Goal: Task Accomplishment & Management: Use online tool/utility

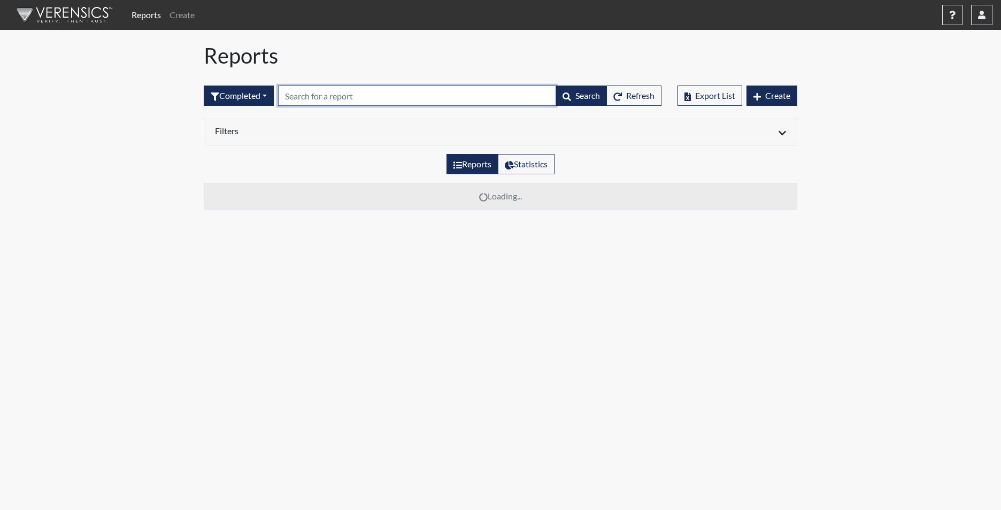
click at [304, 98] on input "text" at bounding box center [417, 96] width 278 height 20
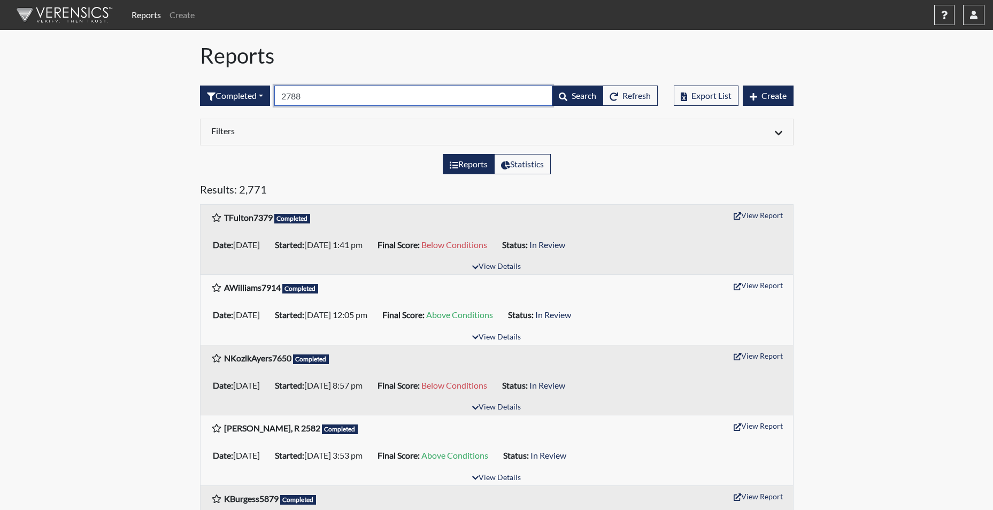
type input "2788"
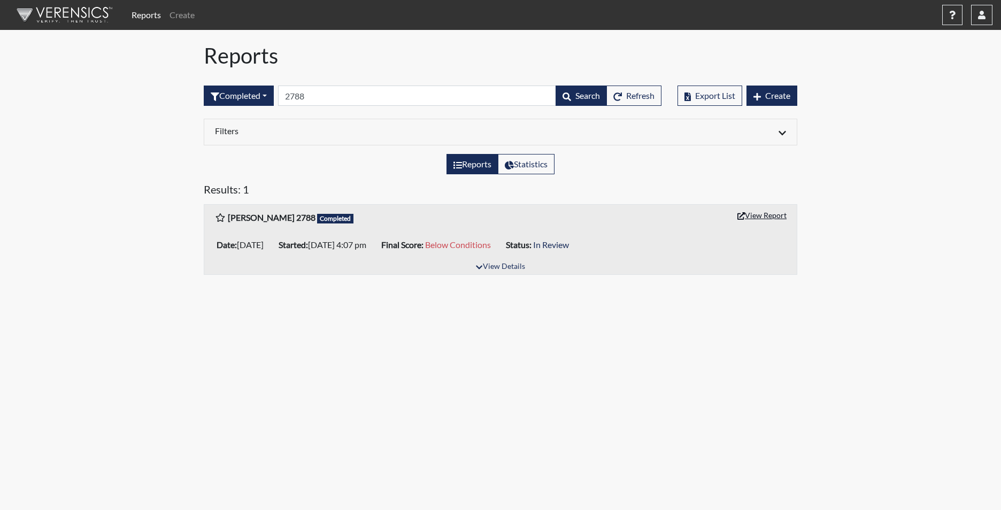
click at [765, 215] on button "View Report" at bounding box center [762, 215] width 59 height 17
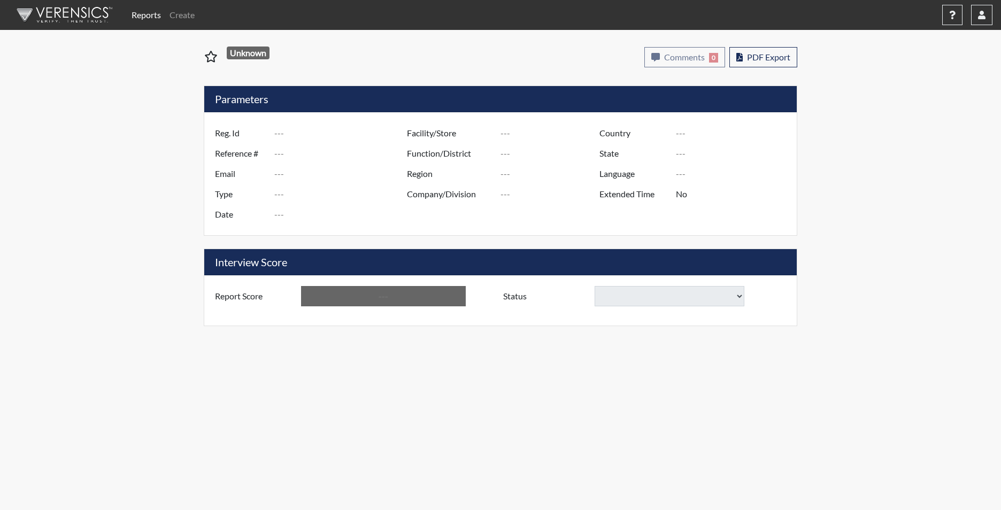
type input "[PERSON_NAME] 2788"
type input "50951"
type input "[EMAIL_ADDRESS][DOMAIN_NAME]"
type input "Corrections Pre-Employment"
type input "[DATE]"
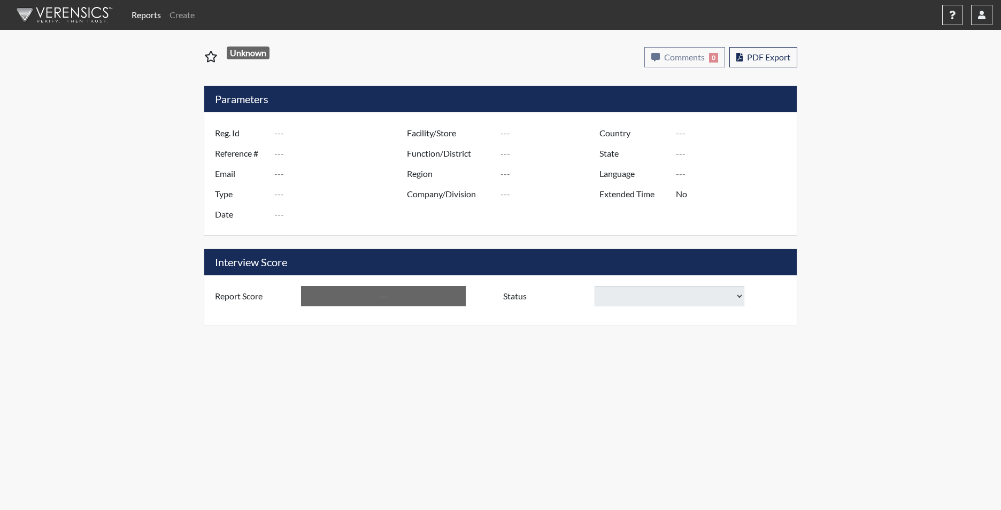
type input "[PERSON_NAME]"
type input "[GEOGRAPHIC_DATA]"
type input "[US_STATE]"
type input "English"
type input "Yes"
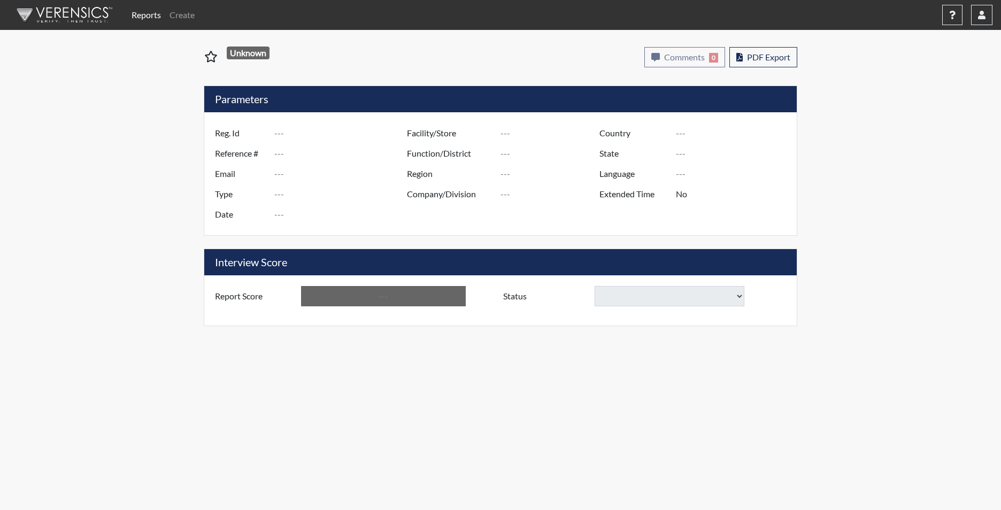
type input "Below Conditions"
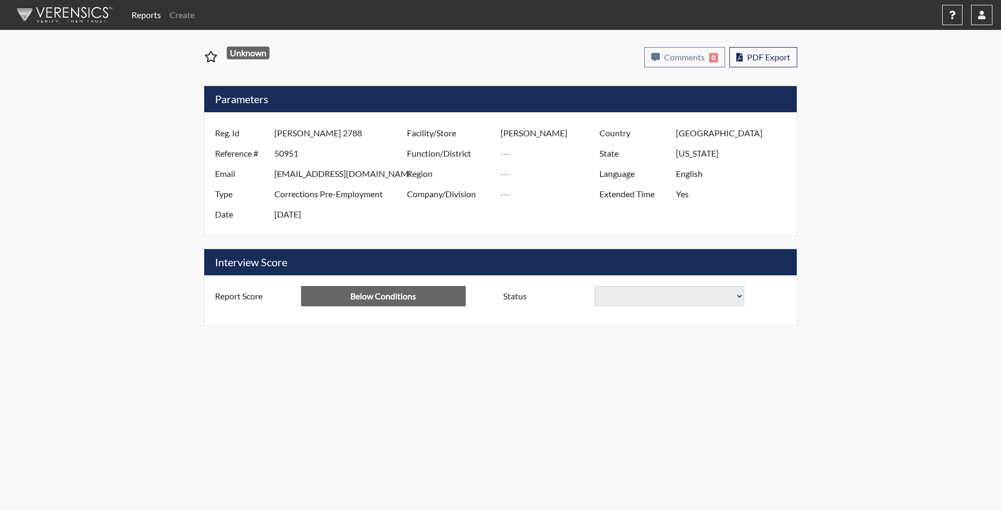
select select
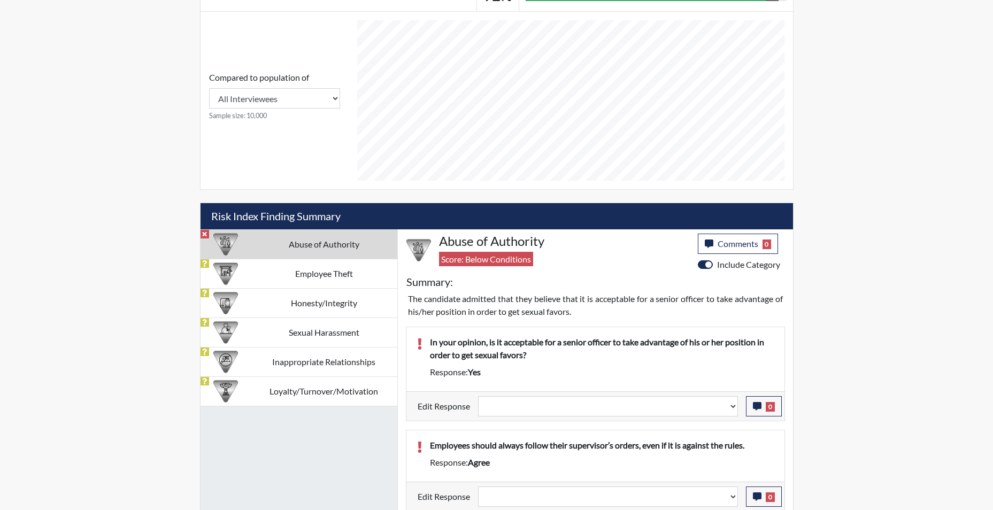
scroll to position [493, 0]
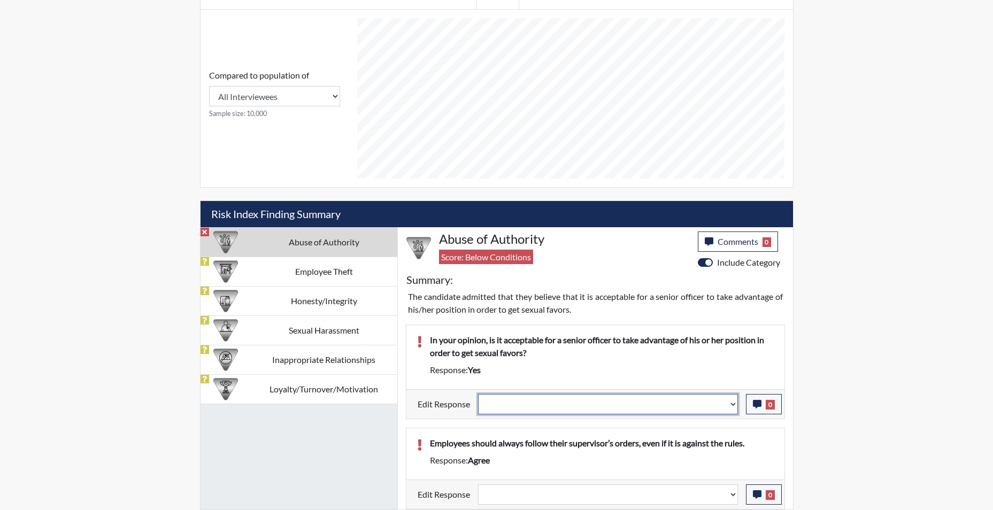
click at [737, 410] on select "Question is not relevant. Results will be updated. Reasonable explanation provi…" at bounding box center [608, 404] width 260 height 20
select select "reasonable-explanation-provided"
click at [478, 394] on select "Question is not relevant. Results will be updated. Reasonable explanation provi…" at bounding box center [608, 404] width 260 height 20
select select
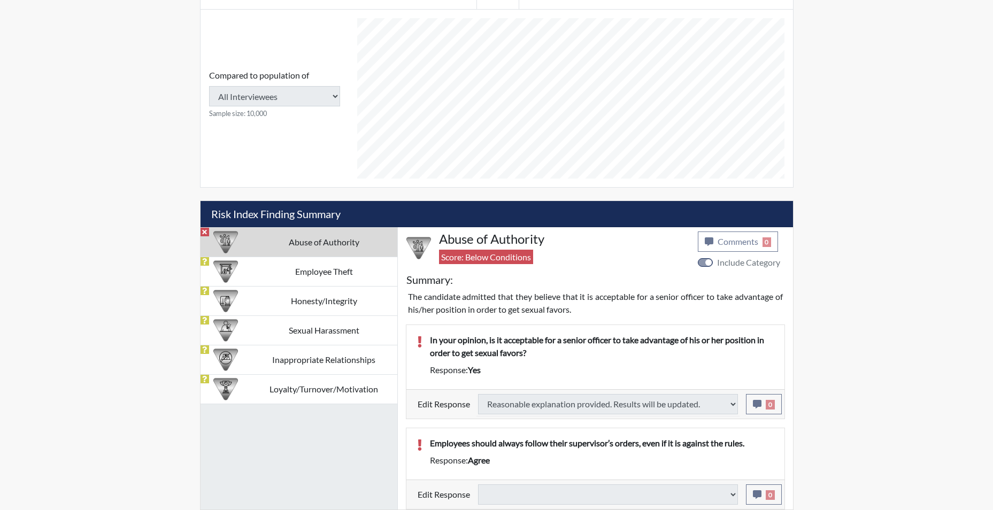
type input "Above Conditions"
select select
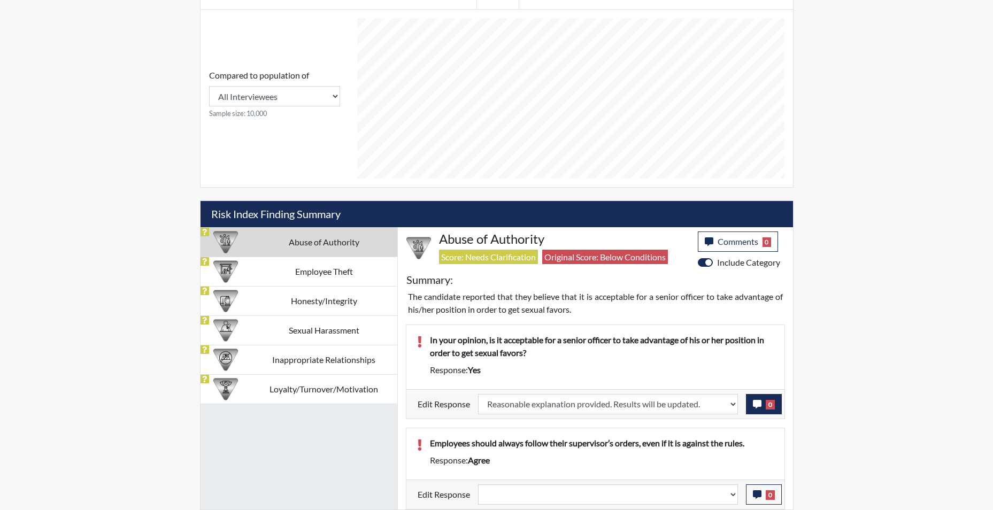
scroll to position [178, 444]
click at [755, 405] on icon "button" at bounding box center [757, 404] width 9 height 9
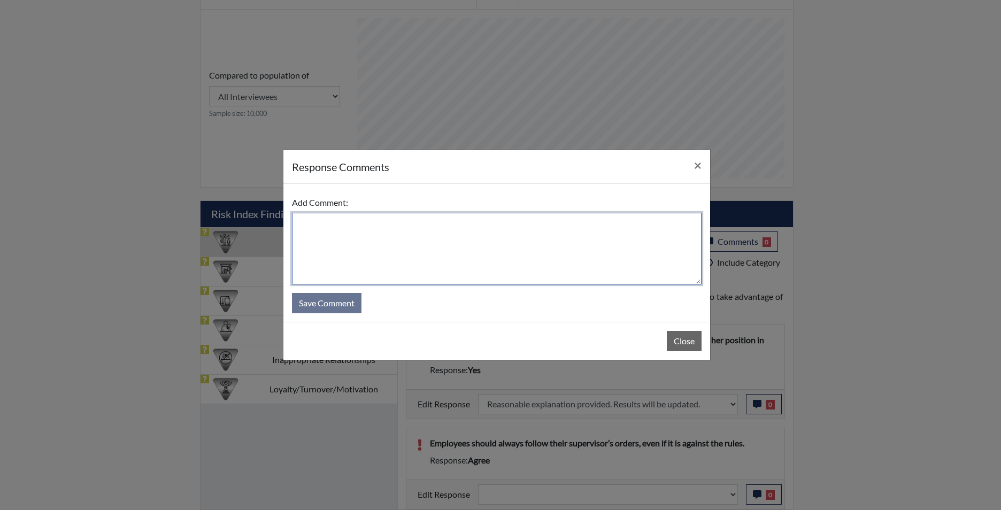
click at [377, 245] on textarea at bounding box center [497, 249] width 410 height 72
type textarea "app states no"
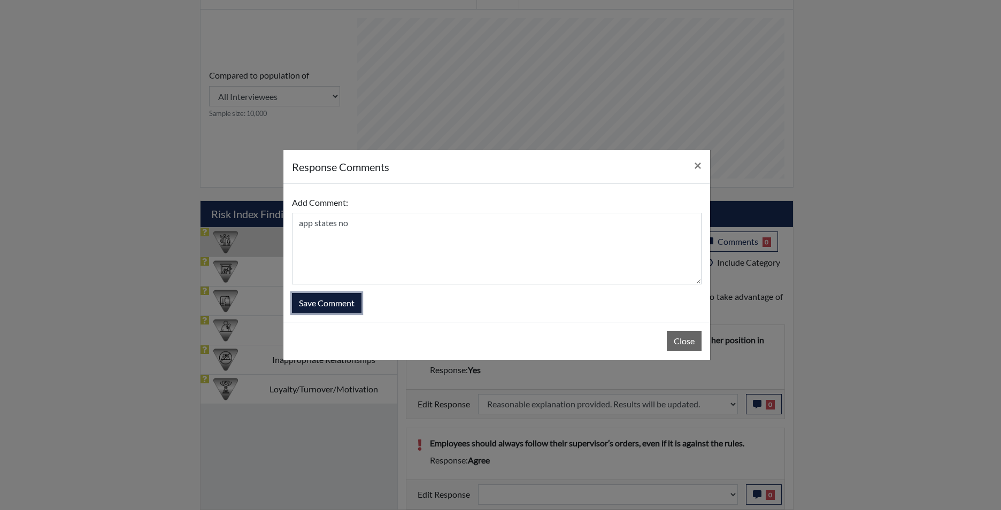
click at [329, 310] on button "Save Comment" at bounding box center [327, 303] width 70 height 20
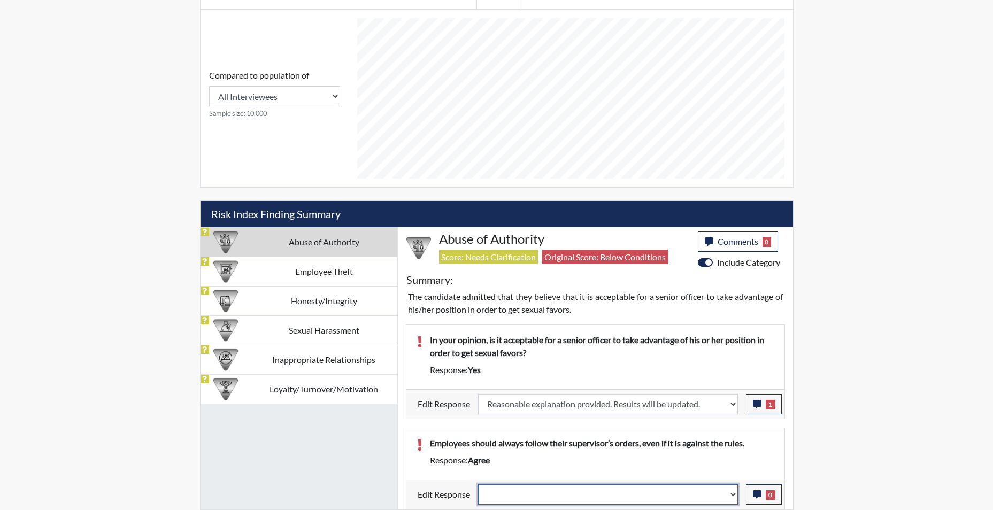
click at [732, 497] on select "Question is not relevant. Results will be updated. Reasonable explanation provi…" at bounding box center [608, 495] width 260 height 20
select select "reasonable-explanation-provided"
click at [478, 485] on select "Question is not relevant. Results will be updated. Reasonable explanation provi…" at bounding box center [608, 495] width 260 height 20
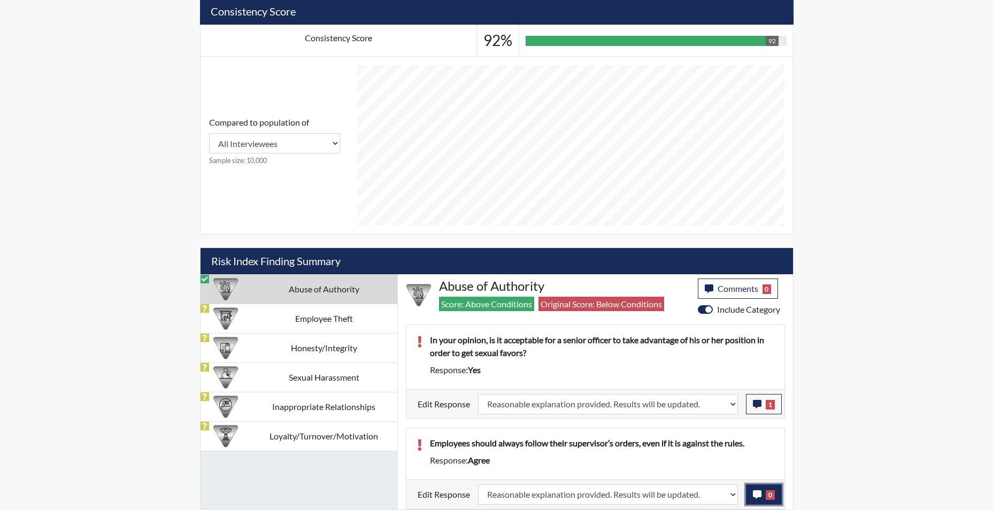
click at [754, 492] on icon "button" at bounding box center [757, 494] width 9 height 9
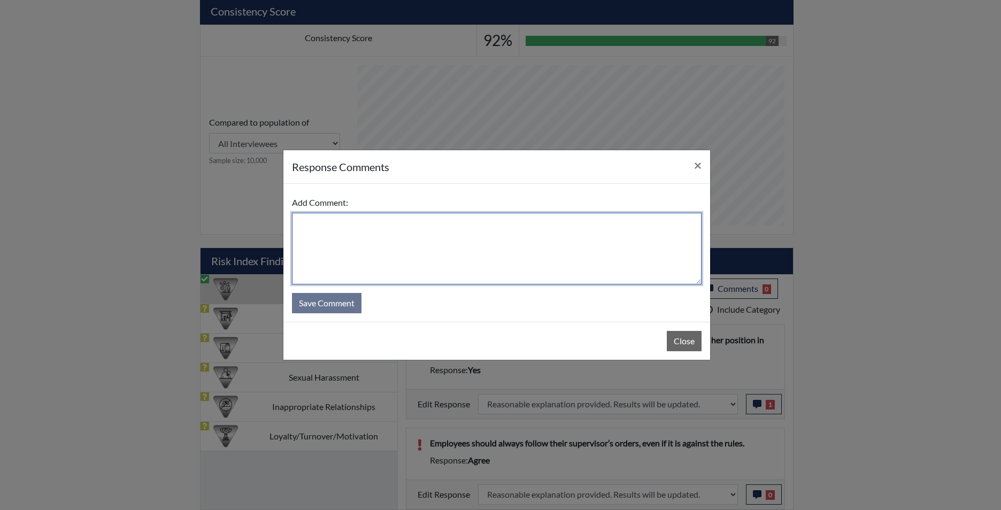
click at [533, 249] on textarea at bounding box center [497, 249] width 410 height 72
type textarea "app states no"
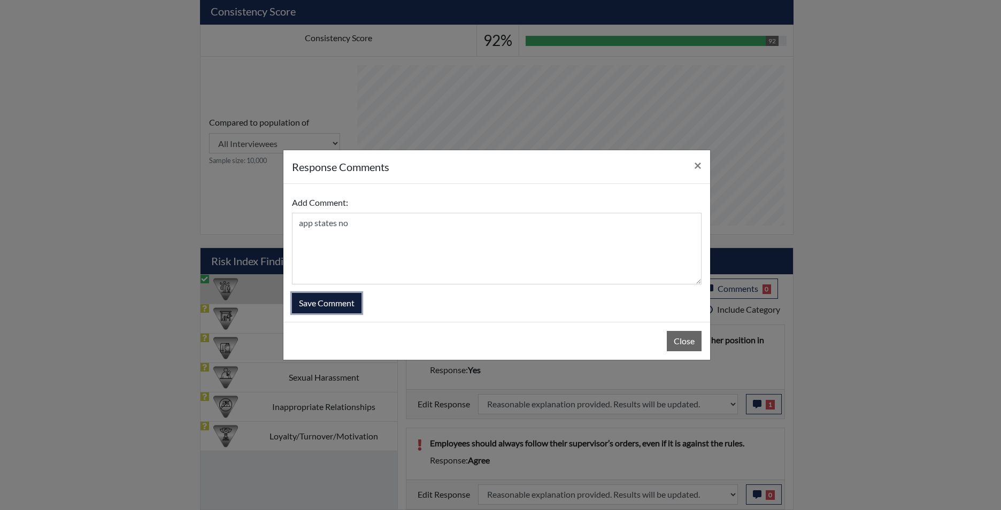
click at [339, 305] on button "Save Comment" at bounding box center [327, 303] width 70 height 20
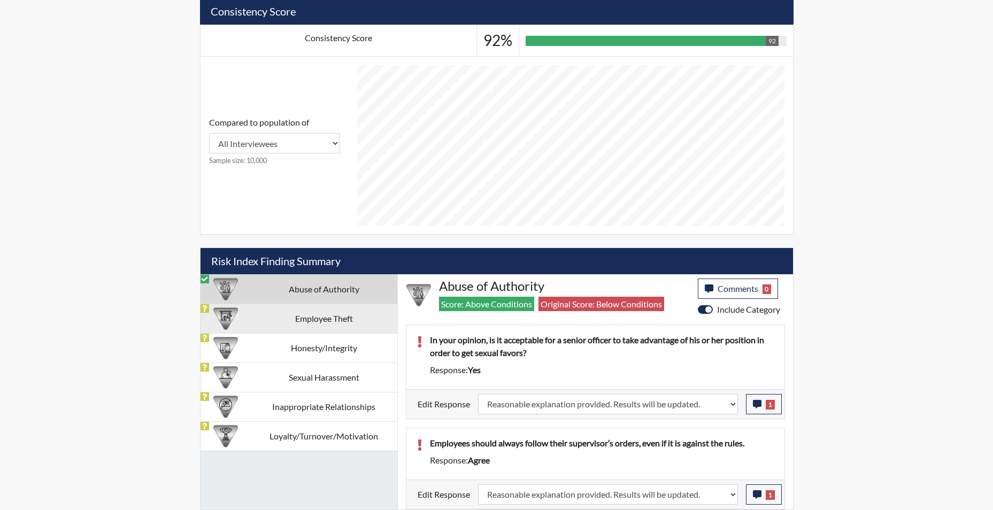
click at [309, 314] on td "Employee Theft" at bounding box center [324, 318] width 147 height 29
select select
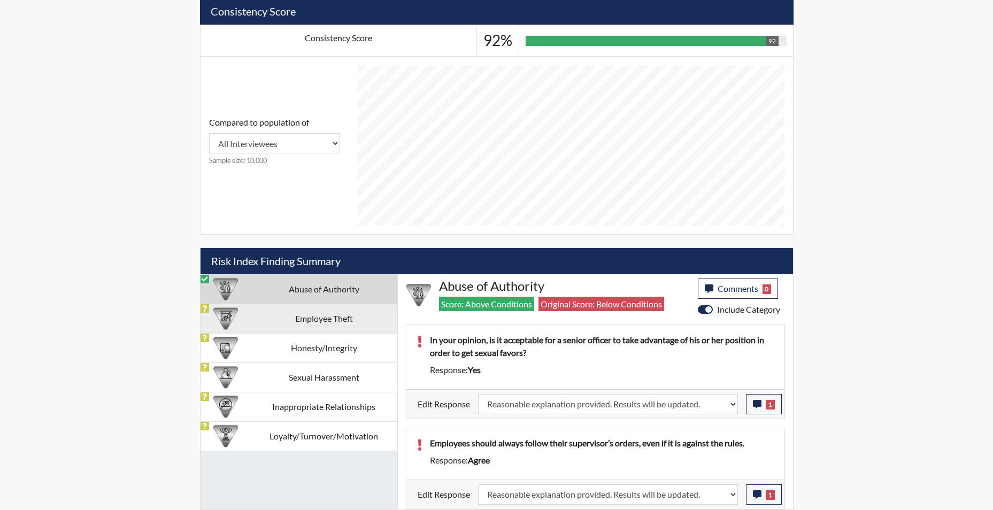
select select
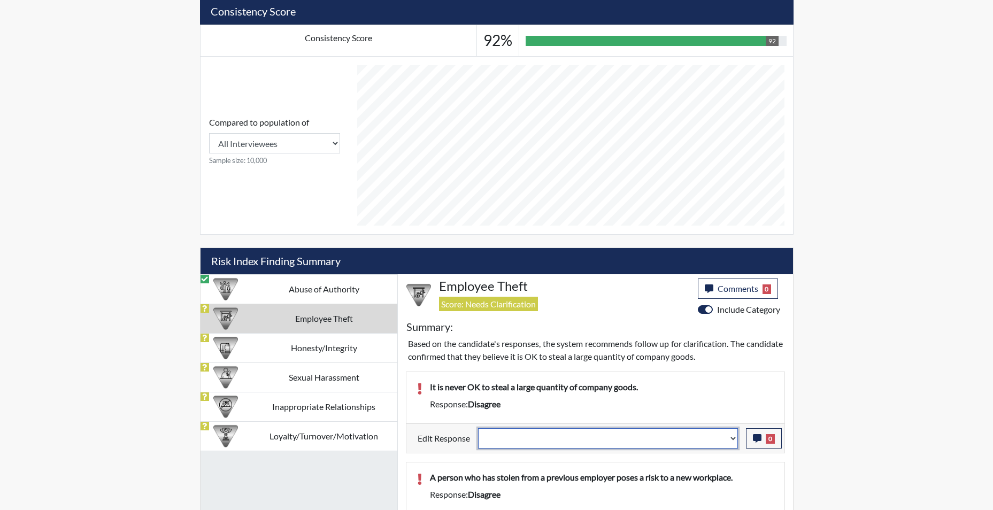
click at [732, 446] on select "Question is not relevant. Results will be updated. Reasonable explanation provi…" at bounding box center [608, 438] width 260 height 20
select select "reasonable-explanation-provided"
click at [478, 428] on select "Question is not relevant. Results will be updated. Reasonable explanation provi…" at bounding box center [608, 438] width 260 height 20
select select
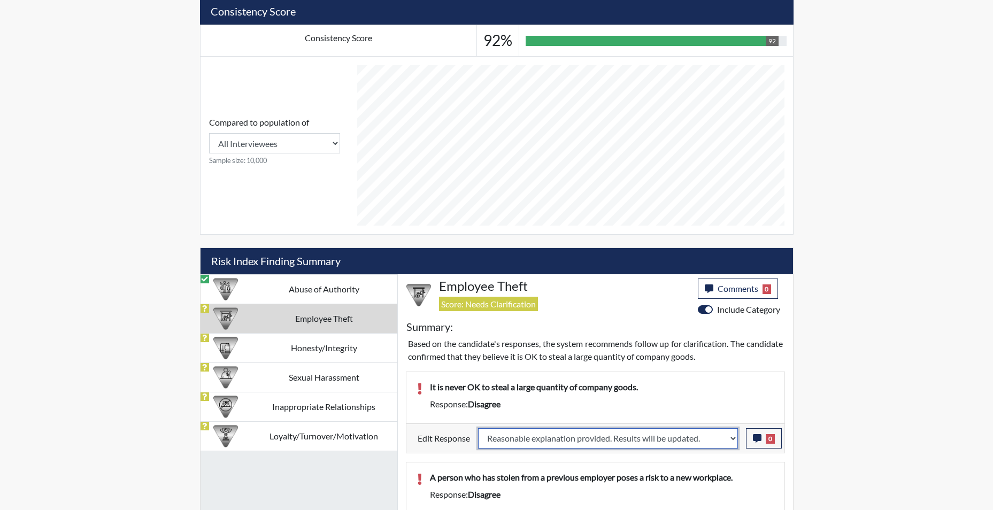
select select
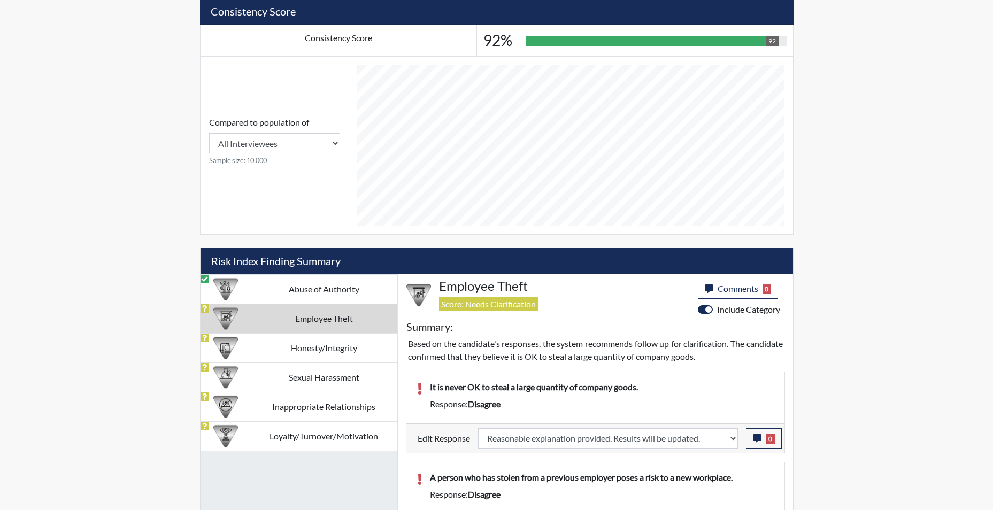
select select
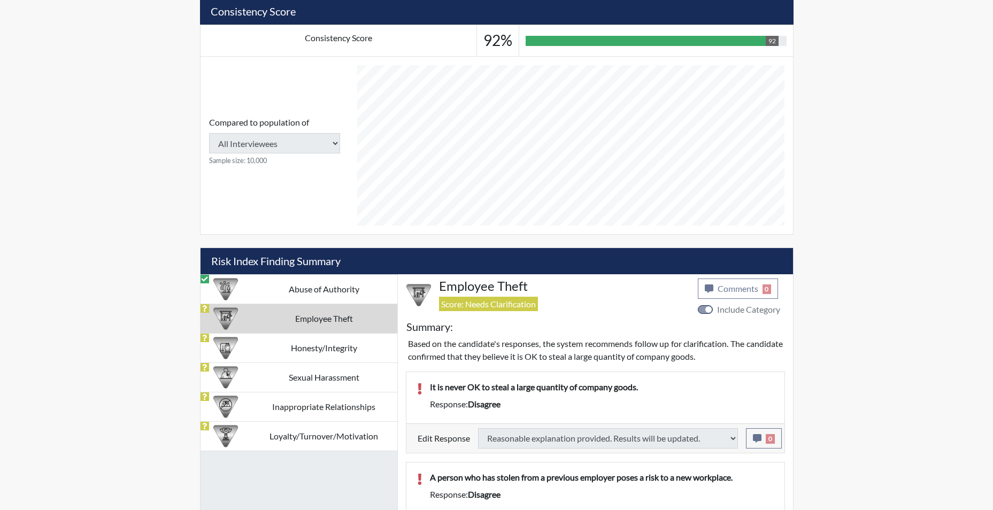
select select
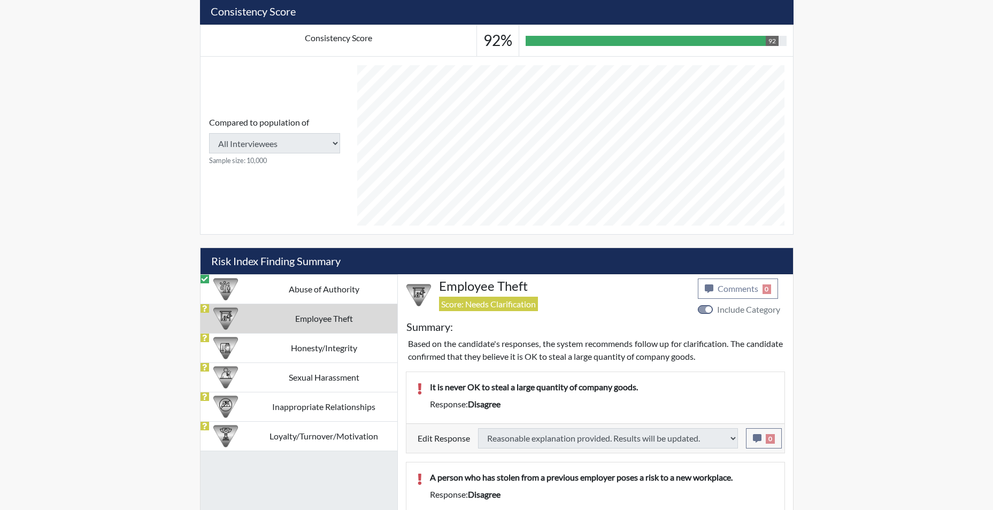
select select
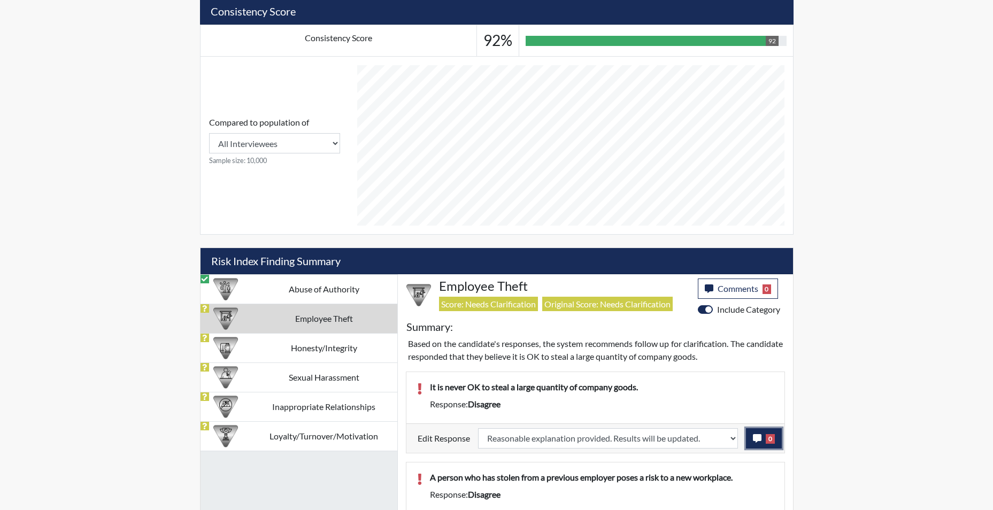
click at [758, 443] on button "0" at bounding box center [764, 438] width 36 height 20
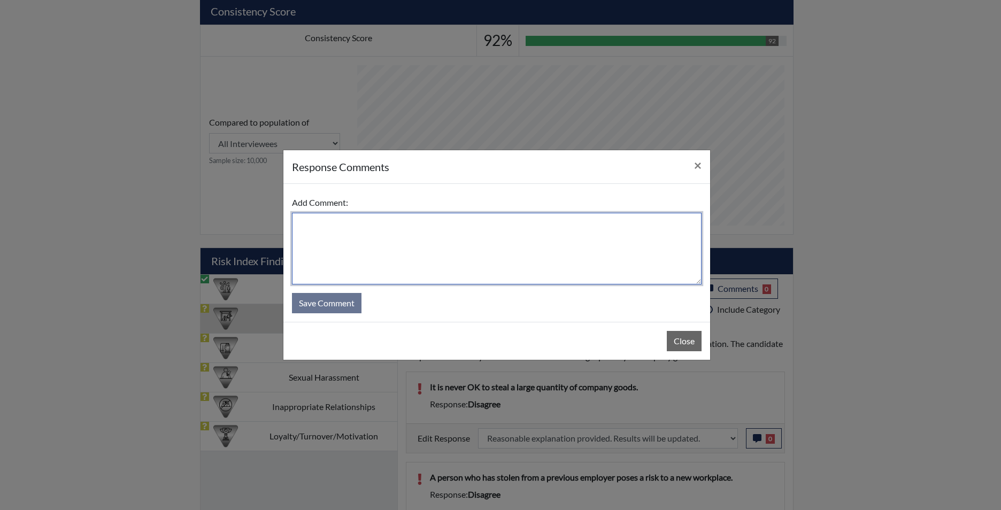
click at [431, 250] on textarea at bounding box center [497, 249] width 410 height 72
type textarea "app agrees"
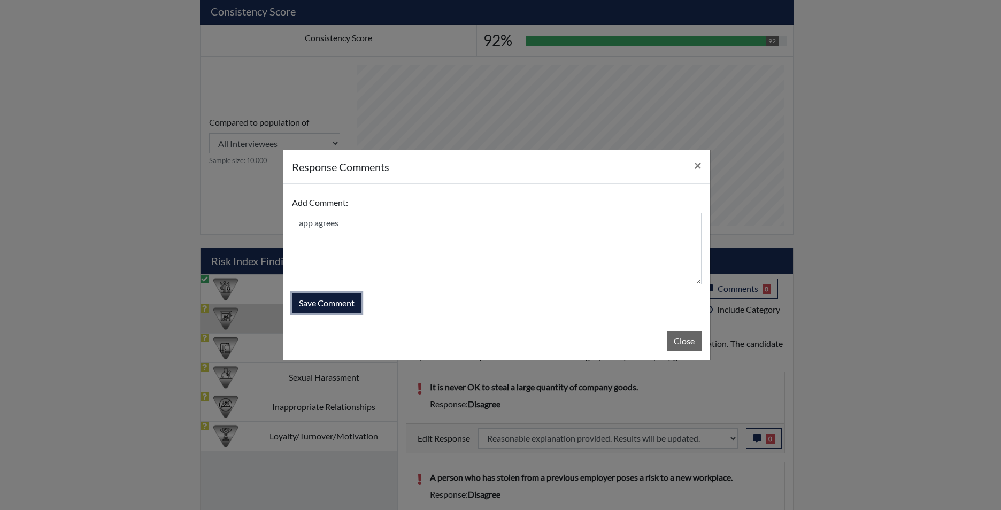
click at [322, 306] on button "Save Comment" at bounding box center [327, 303] width 70 height 20
select select
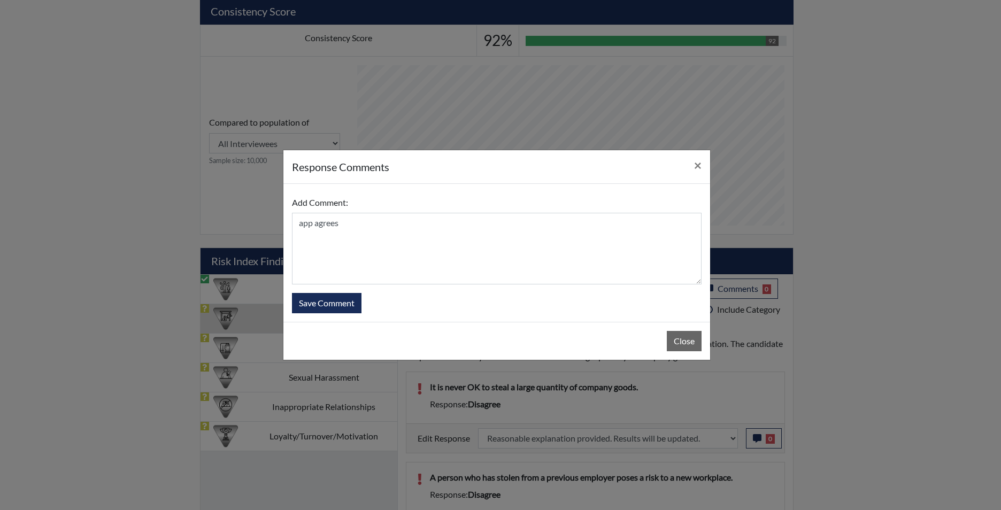
select select
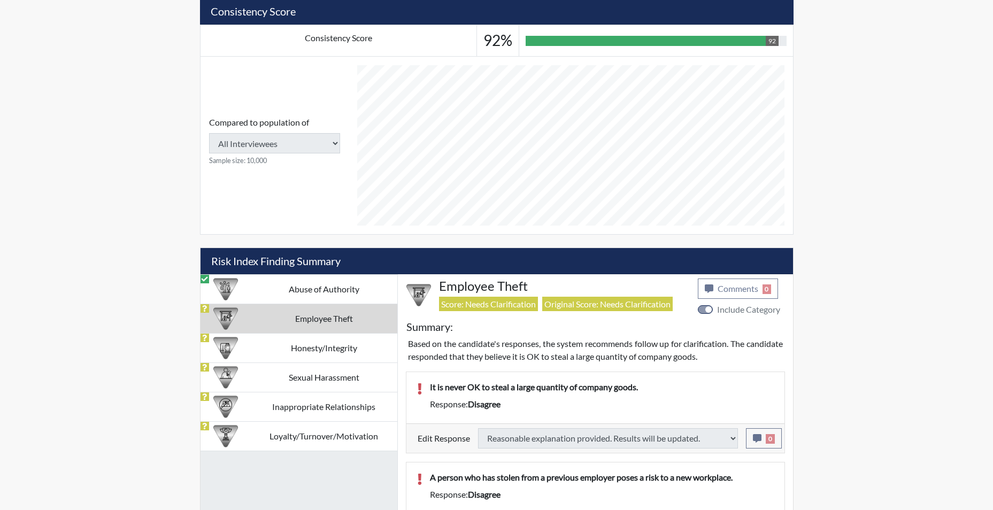
select select
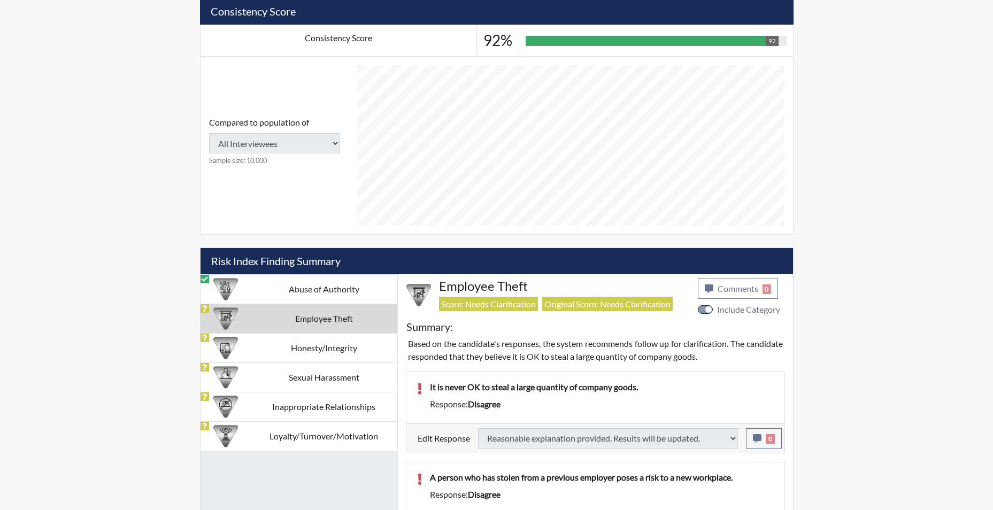
select select
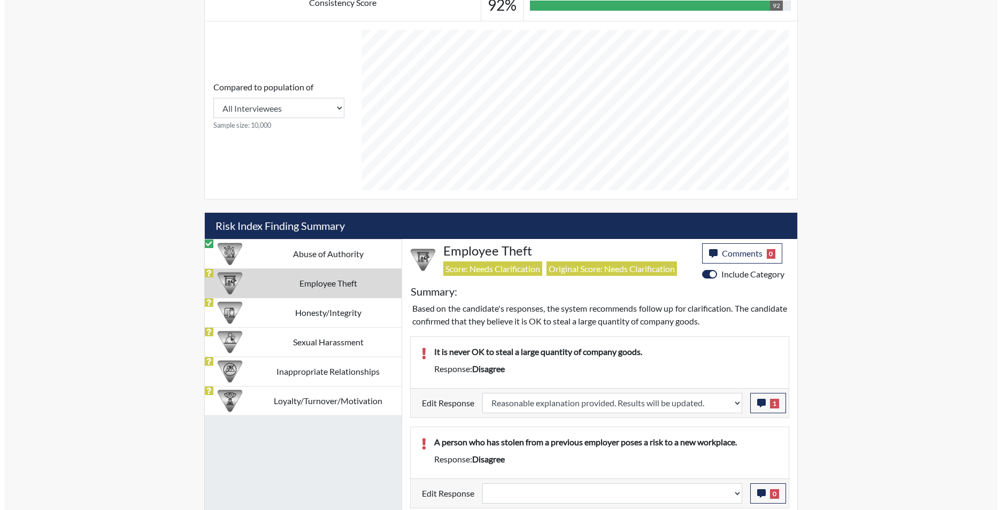
scroll to position [499, 0]
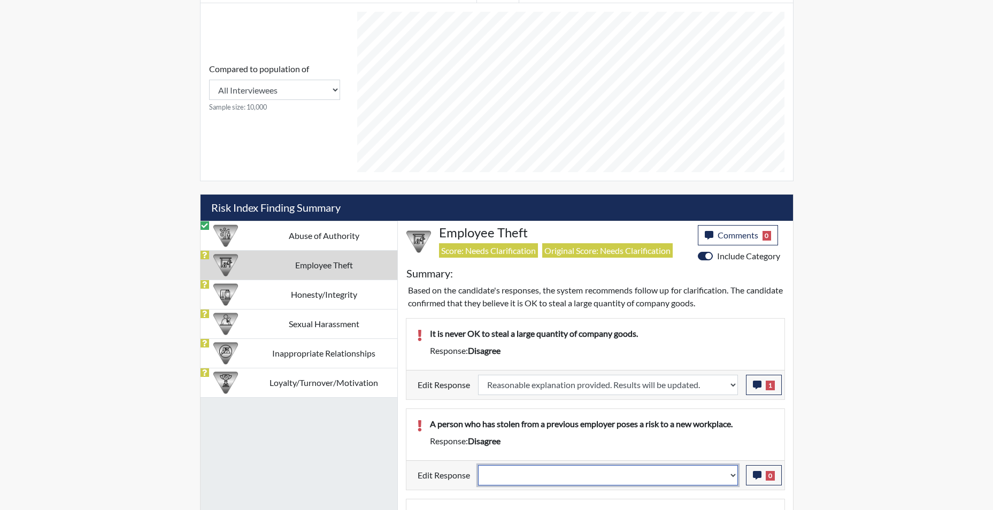
click at [731, 478] on select "Question is not relevant. Results will be updated. Reasonable explanation provi…" at bounding box center [608, 475] width 260 height 20
select select "reasonable-explanation-provided"
click at [478, 465] on select "Question is not relevant. Results will be updated. Reasonable explanation provi…" at bounding box center [608, 475] width 260 height 20
select select
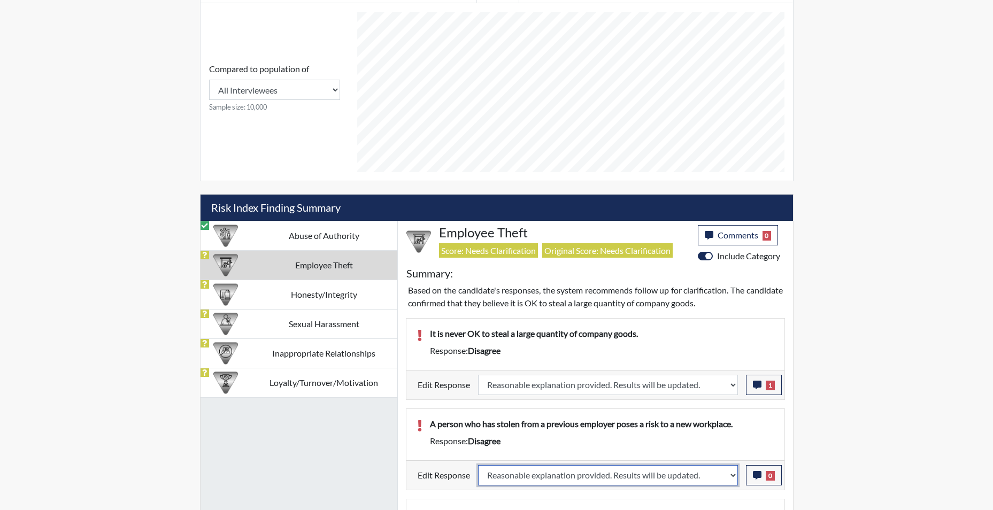
select select
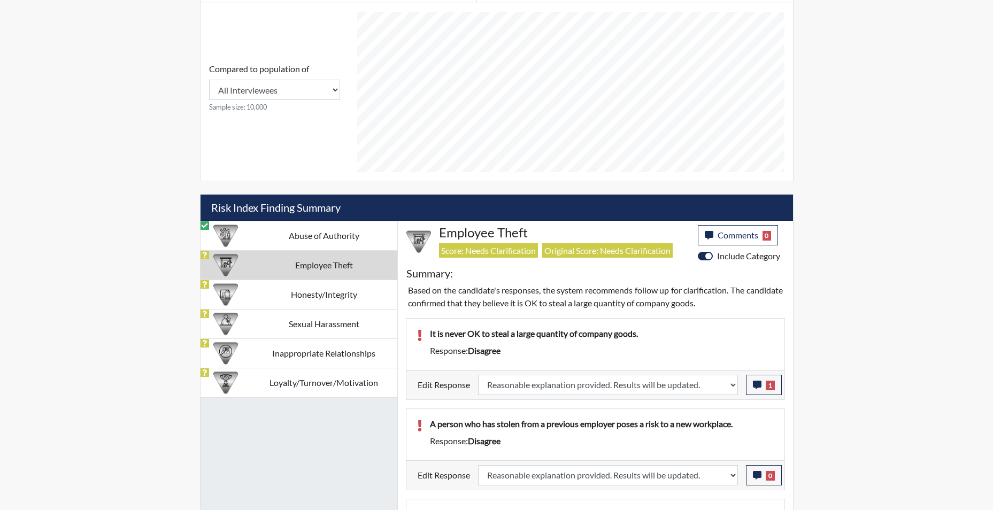
select select
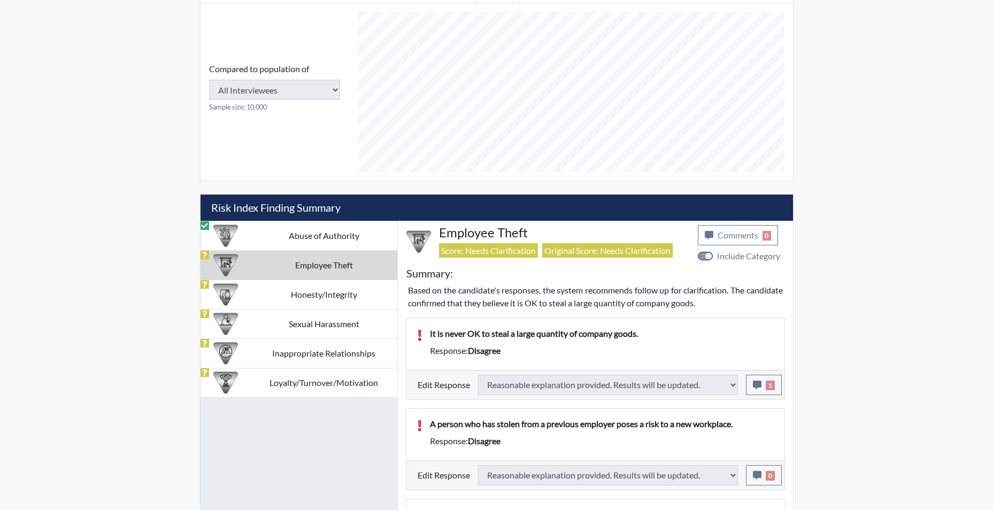
select select
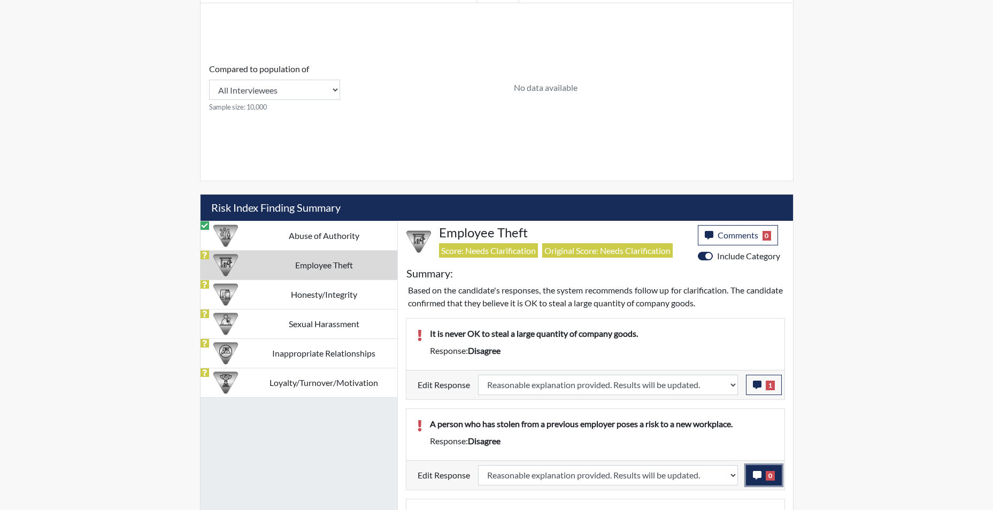
click at [755, 479] on icon "button" at bounding box center [757, 475] width 9 height 9
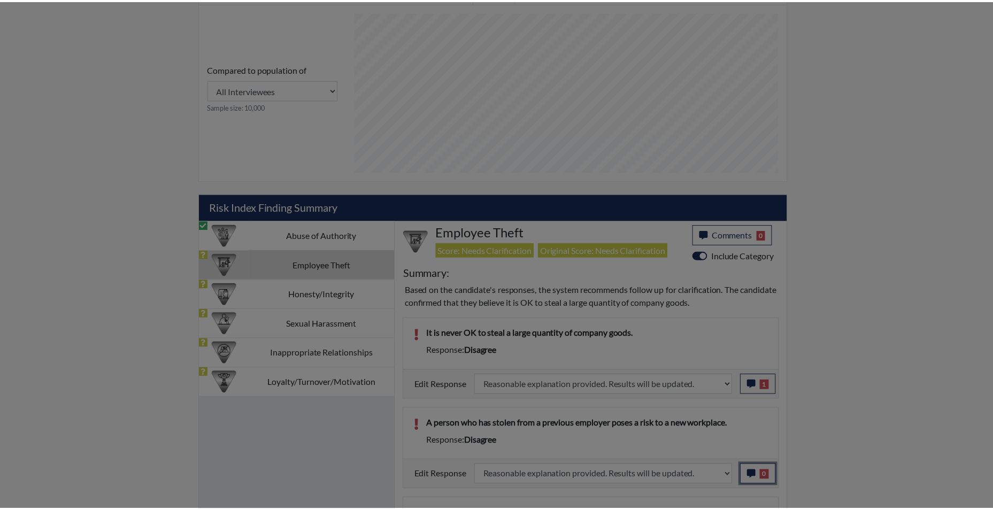
scroll to position [178, 444]
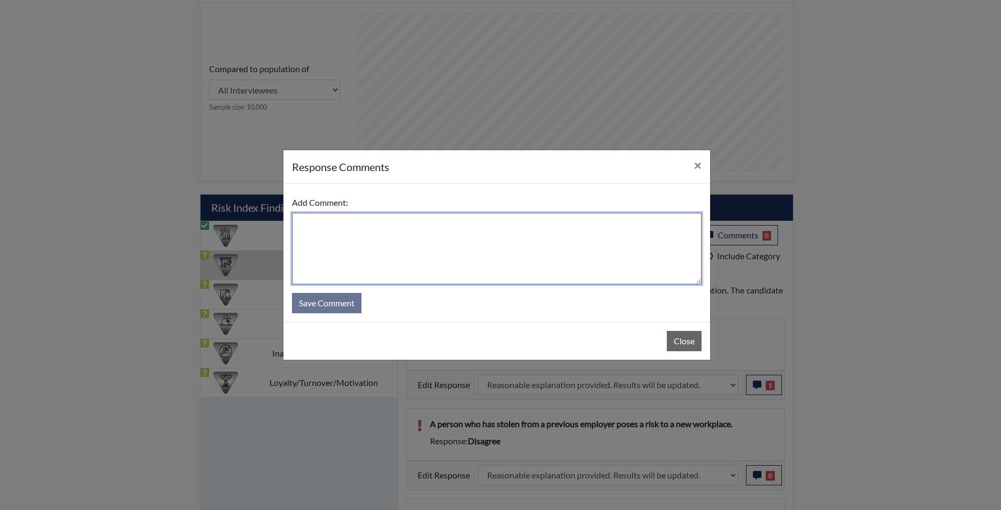
click at [531, 219] on textarea at bounding box center [497, 249] width 410 height 72
type textarea "app agrees"
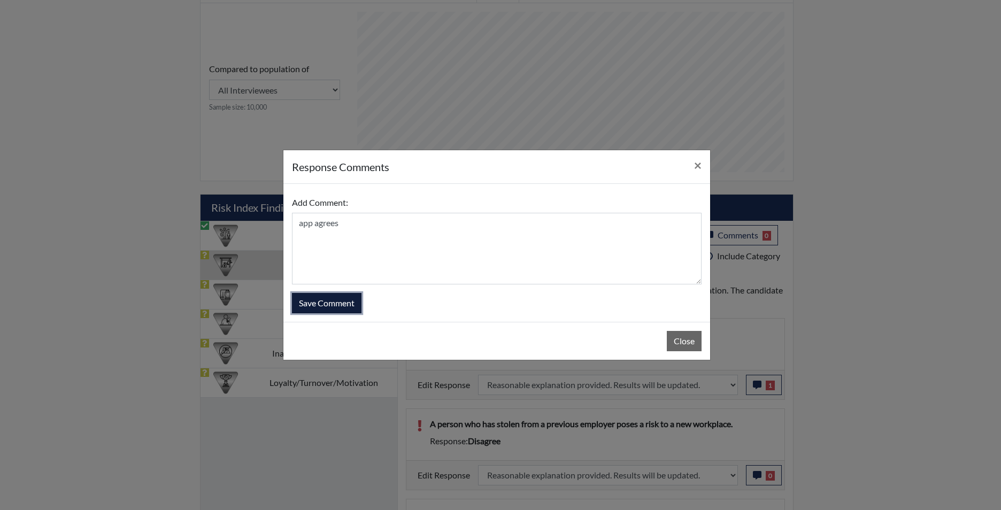
click at [314, 302] on button "Save Comment" at bounding box center [327, 303] width 70 height 20
select select
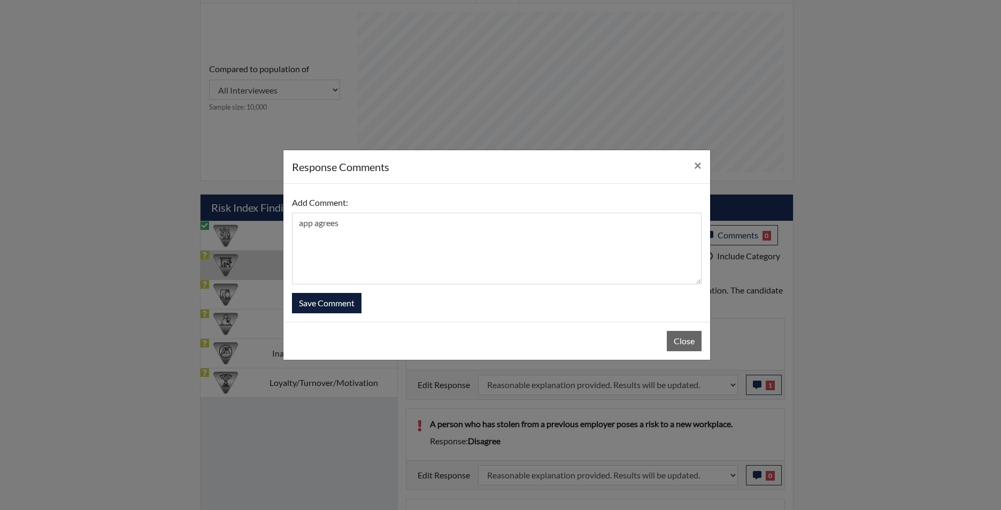
select select
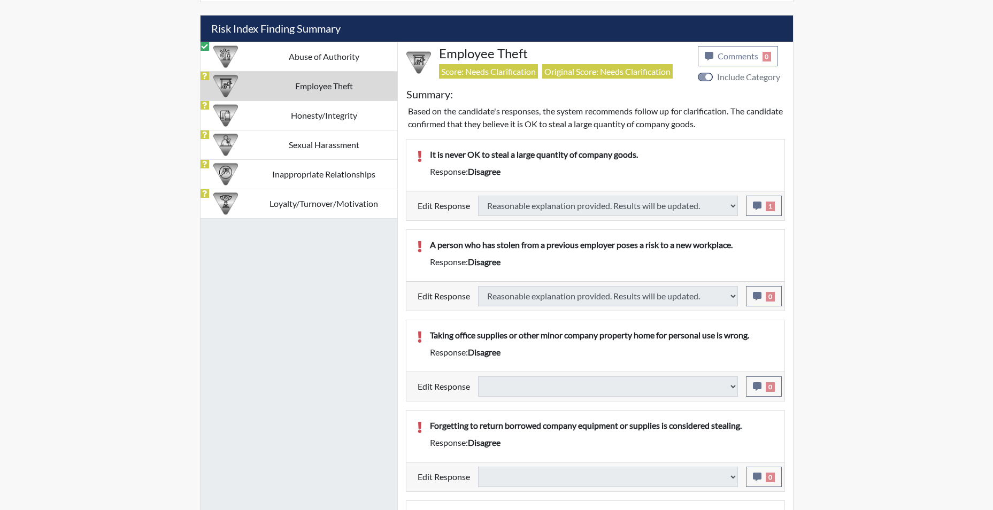
select select
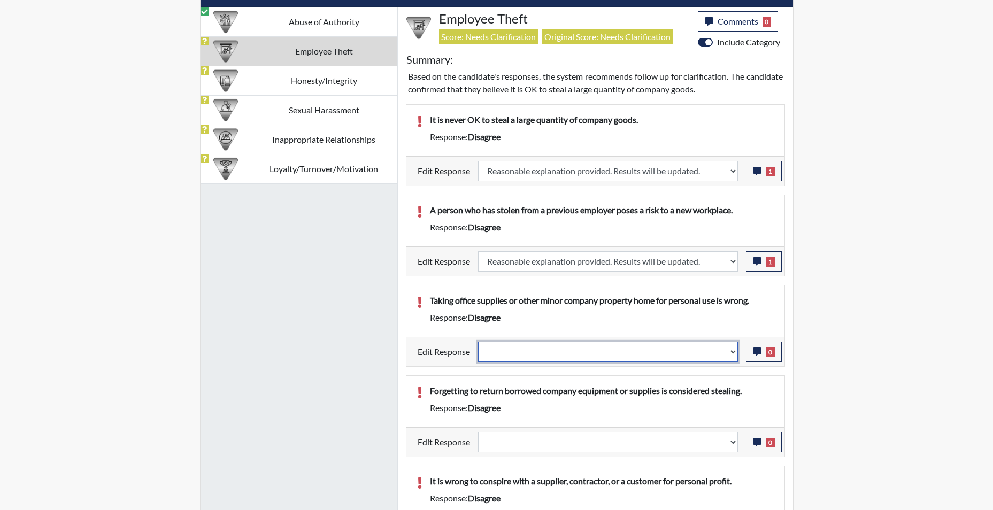
click at [736, 356] on select "Question is not relevant. Results will be updated. Reasonable explanation provi…" at bounding box center [608, 352] width 260 height 20
select select "reasonable-explanation-provided"
click at [478, 342] on select "Question is not relevant. Results will be updated. Reasonable explanation provi…" at bounding box center [608, 352] width 260 height 20
select select
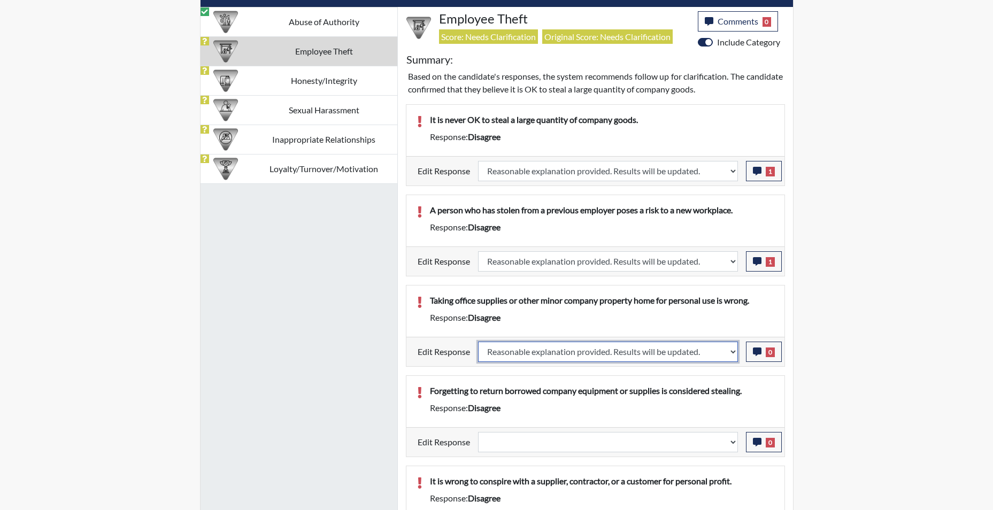
select select
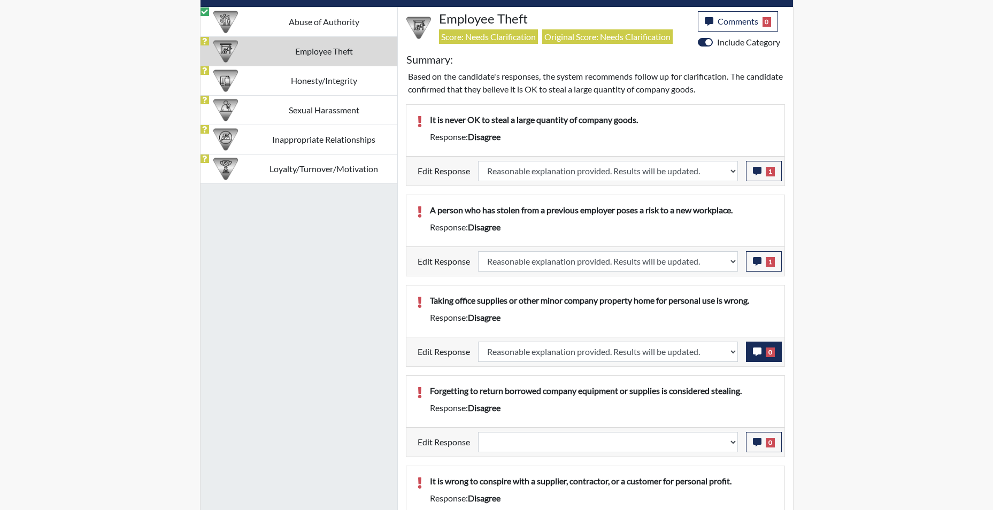
select select
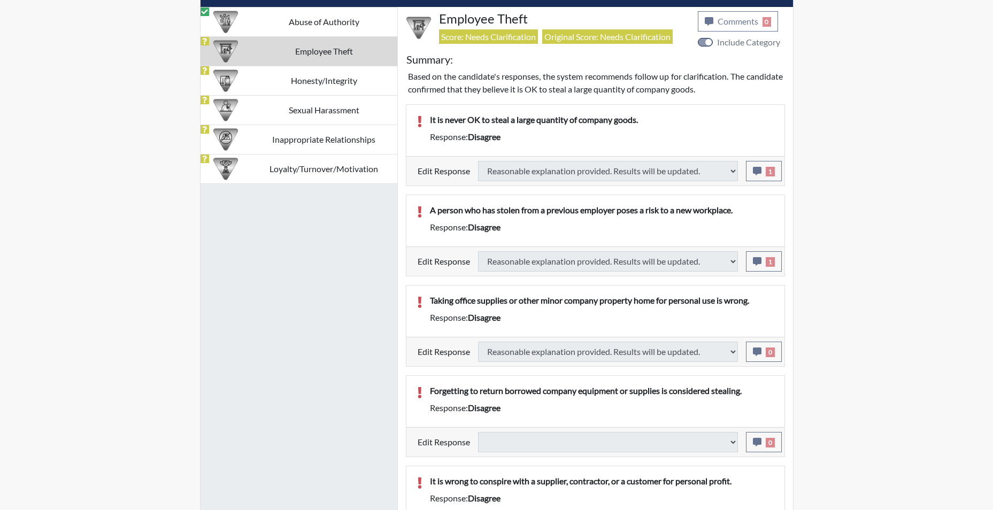
select select
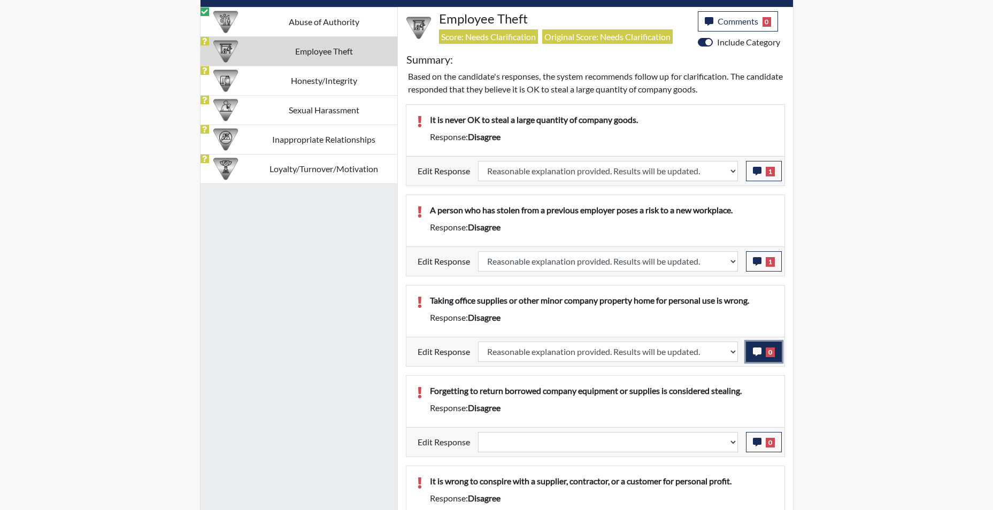
click at [758, 354] on icon "button" at bounding box center [757, 352] width 9 height 9
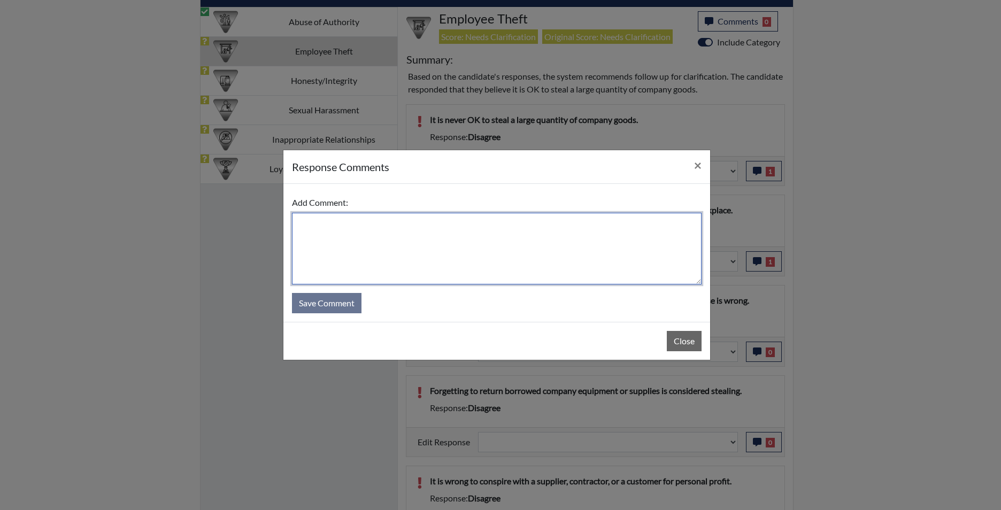
click at [552, 231] on textarea at bounding box center [497, 249] width 410 height 72
type textarea "app agrees"
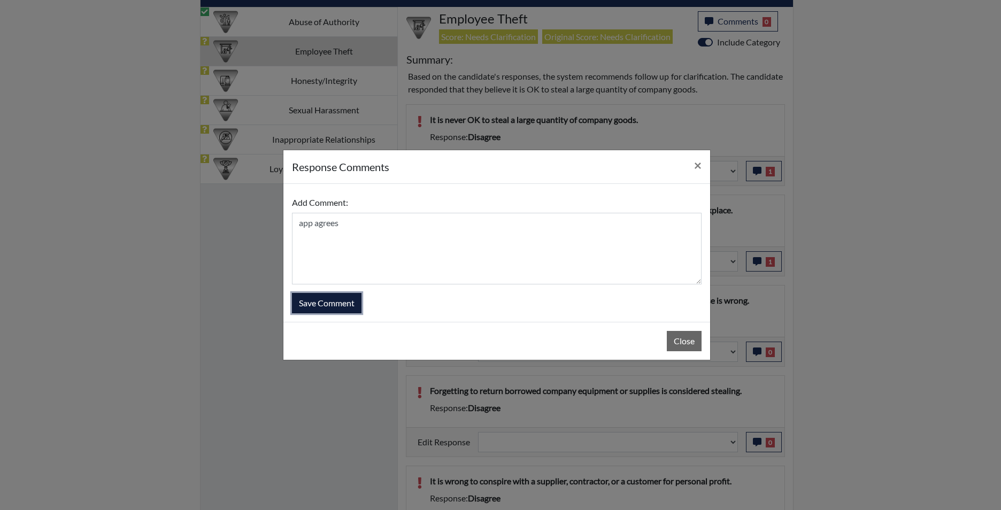
click at [338, 302] on button "Save Comment" at bounding box center [327, 303] width 70 height 20
select select
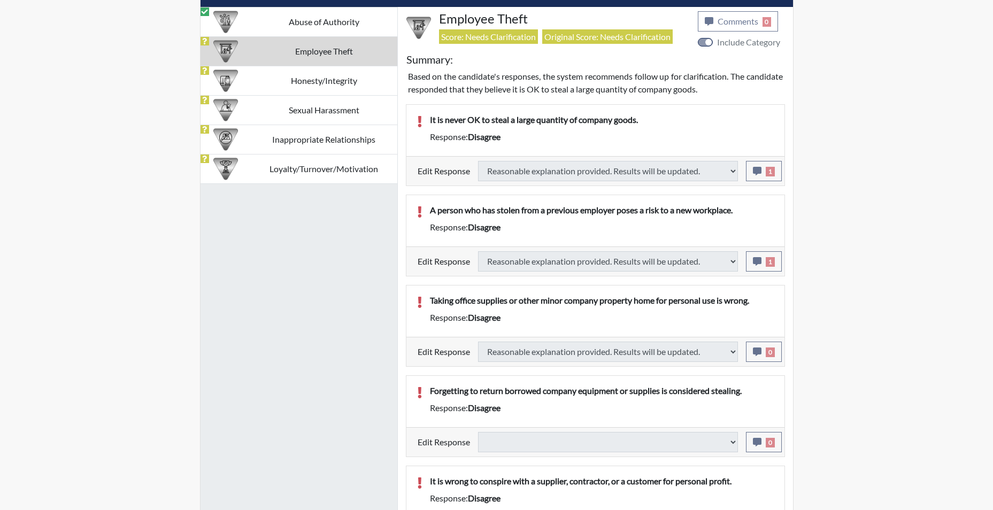
select select
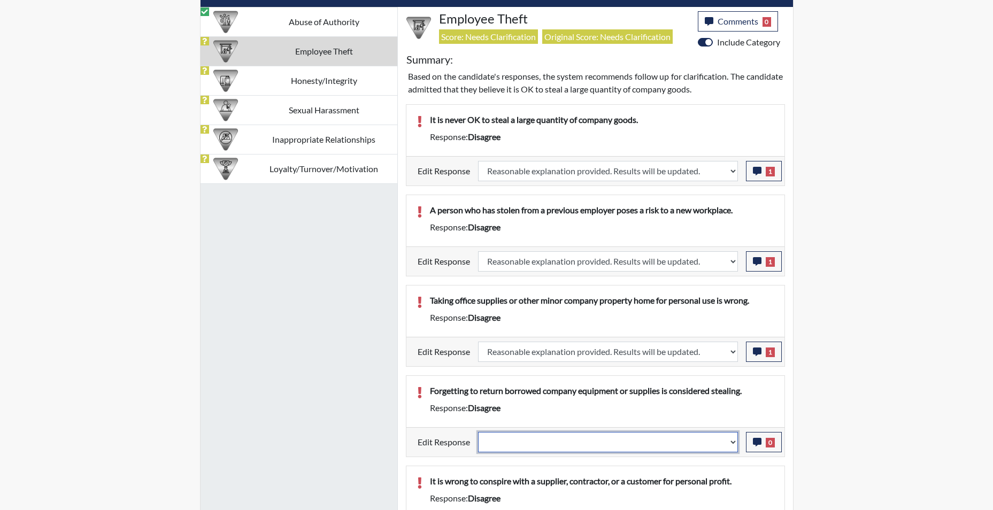
click at [725, 441] on select "Question is not relevant. Results will be updated. Reasonable explanation provi…" at bounding box center [608, 442] width 260 height 20
select select "reasonable-explanation-provided"
click at [478, 432] on select "Question is not relevant. Results will be updated. Reasonable explanation provi…" at bounding box center [608, 442] width 260 height 20
select select
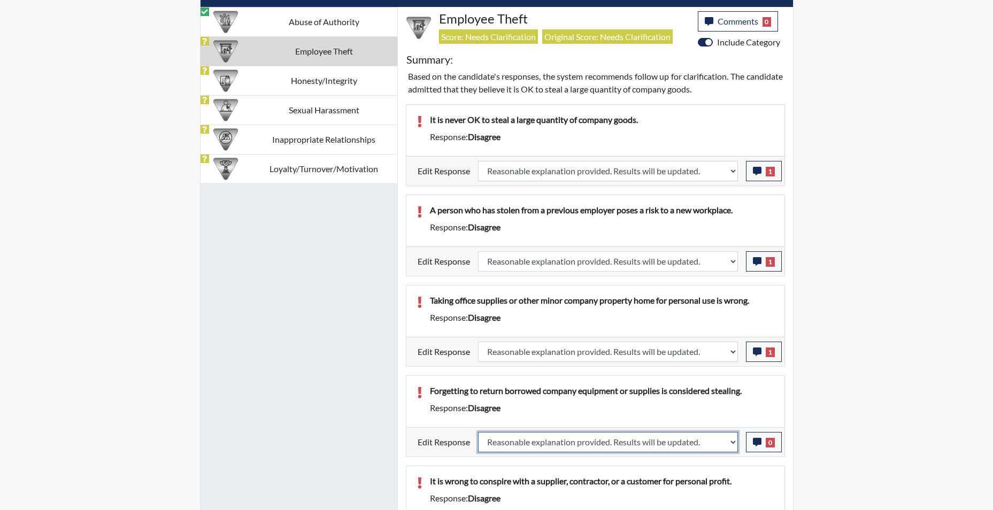
select select
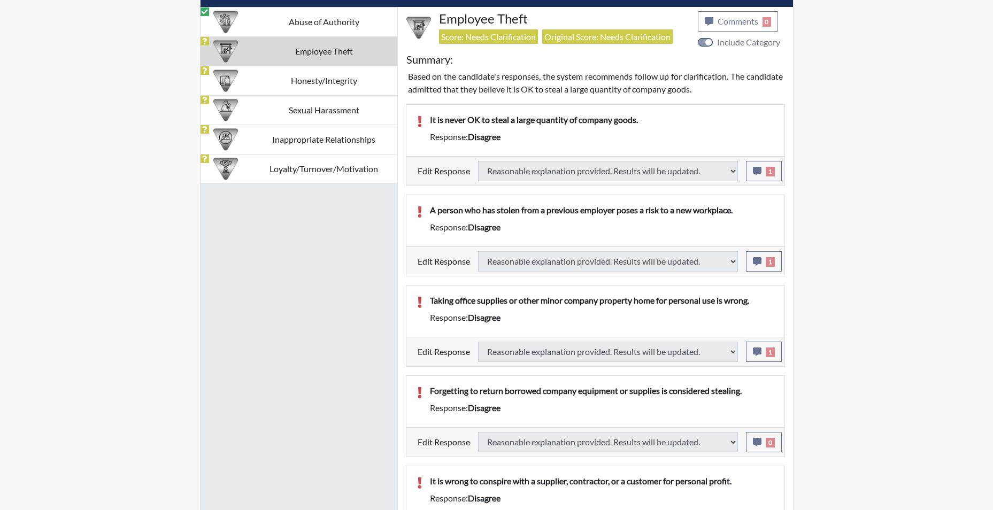
select select
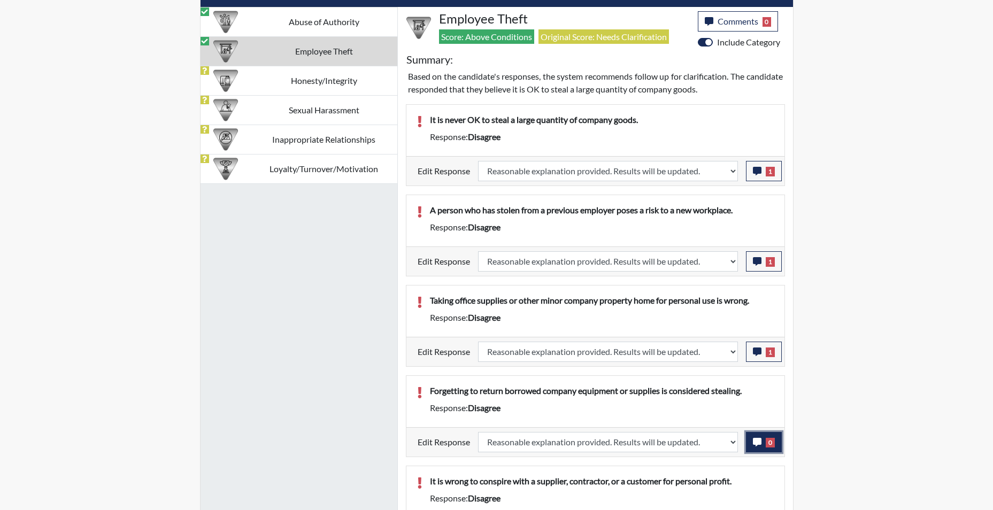
click at [757, 445] on icon "button" at bounding box center [757, 442] width 9 height 9
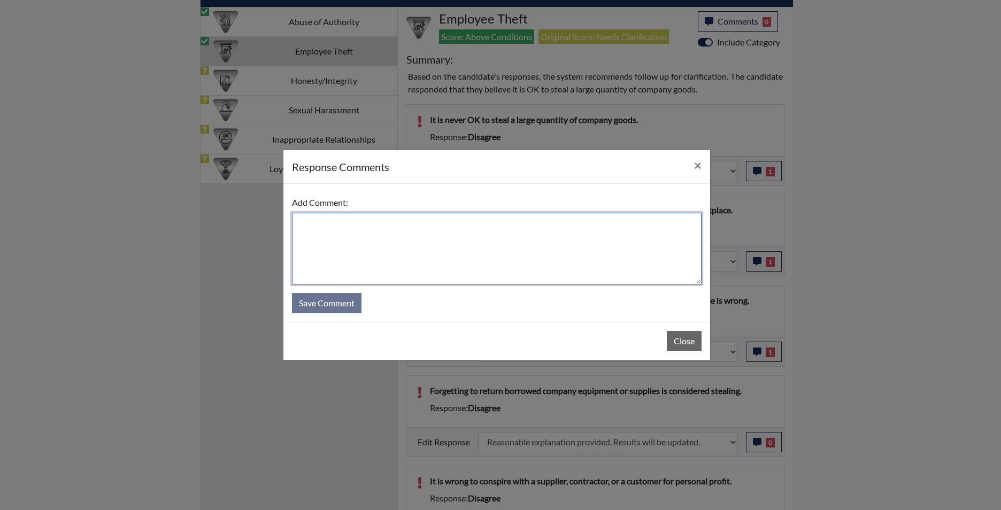
click at [425, 248] on textarea at bounding box center [497, 249] width 410 height 72
type textarea "ap agrees"
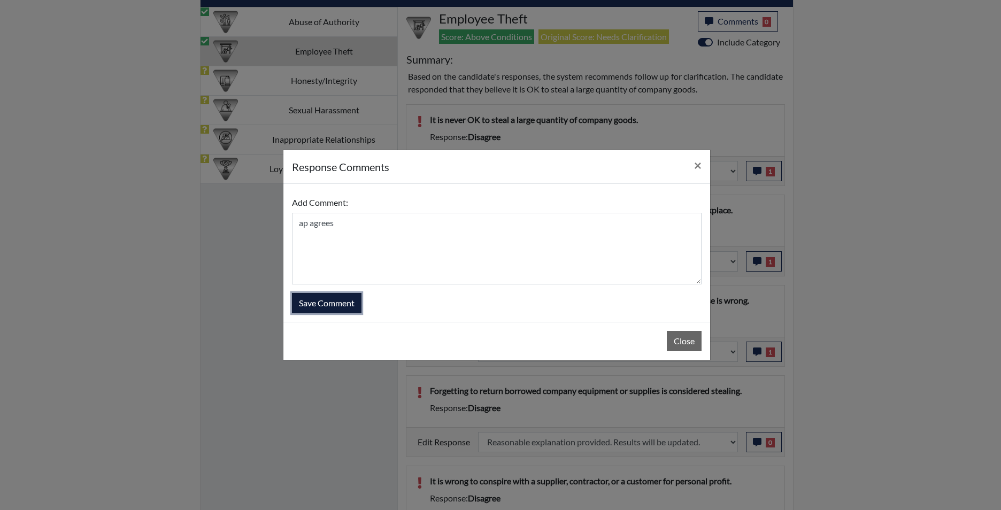
click at [345, 306] on button "Save Comment" at bounding box center [327, 303] width 70 height 20
select select
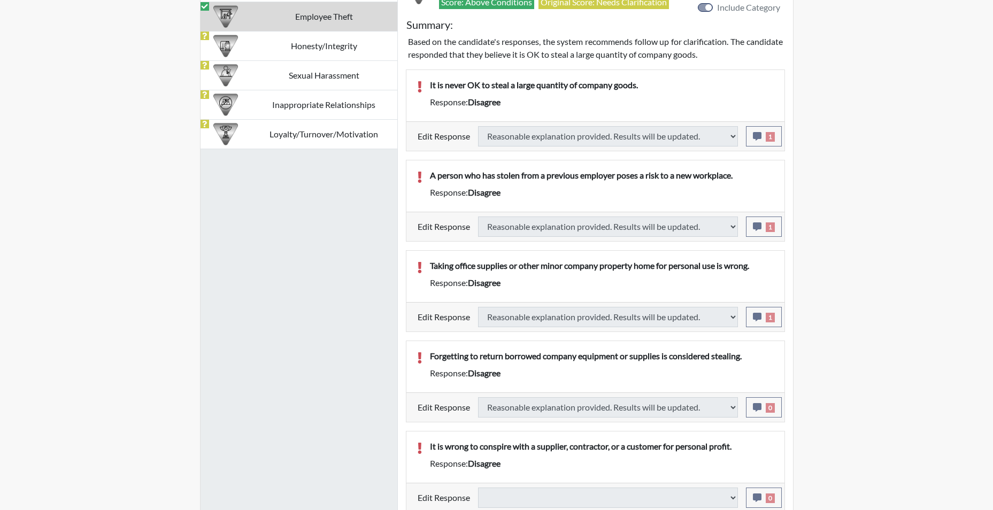
select select
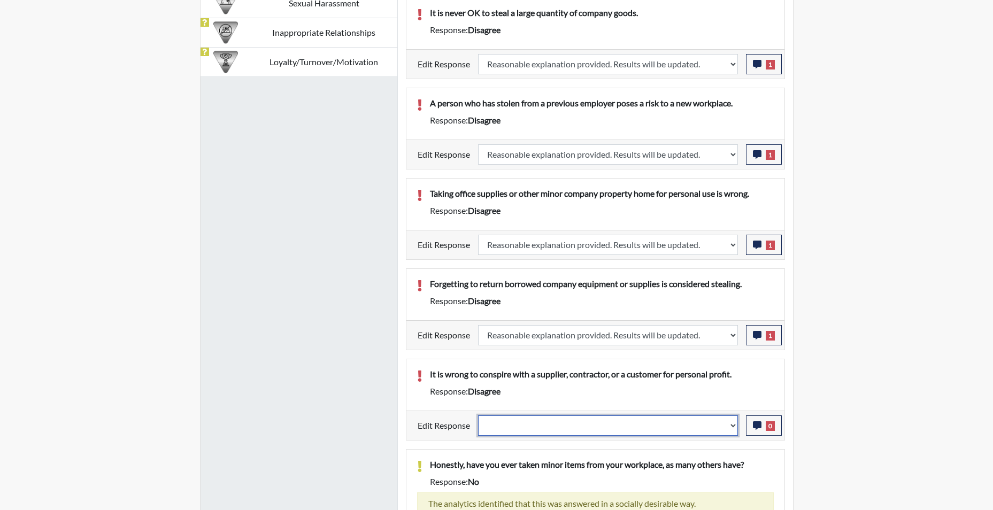
click at [733, 427] on select "Question is not relevant. Results will be updated. Reasonable explanation provi…" at bounding box center [608, 426] width 260 height 20
select select "reasonable-explanation-provided"
click at [478, 416] on select "Question is not relevant. Results will be updated. Reasonable explanation provi…" at bounding box center [608, 426] width 260 height 20
select select
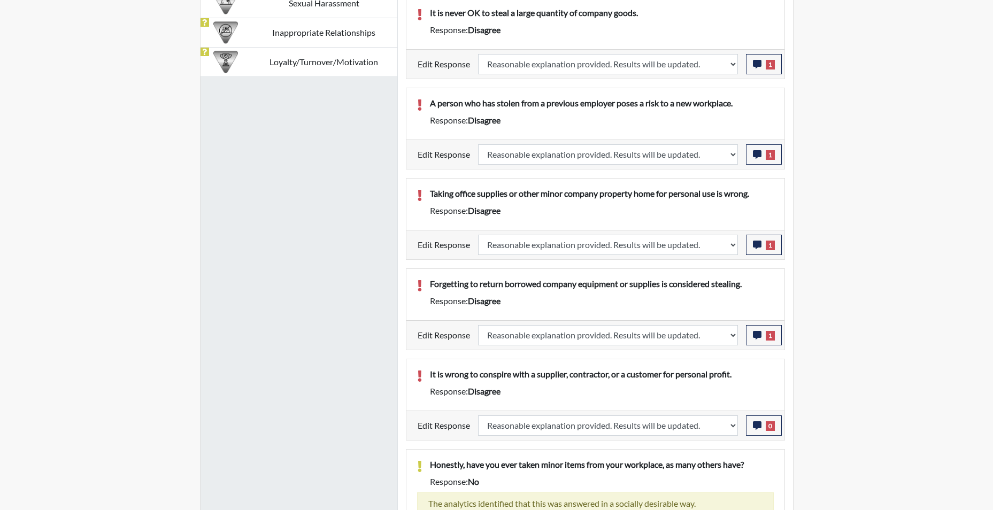
select select
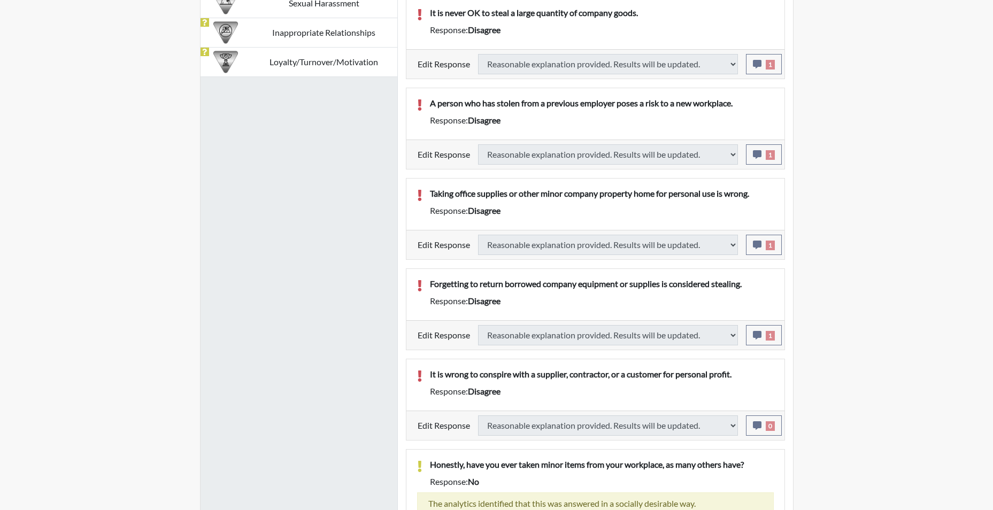
select select
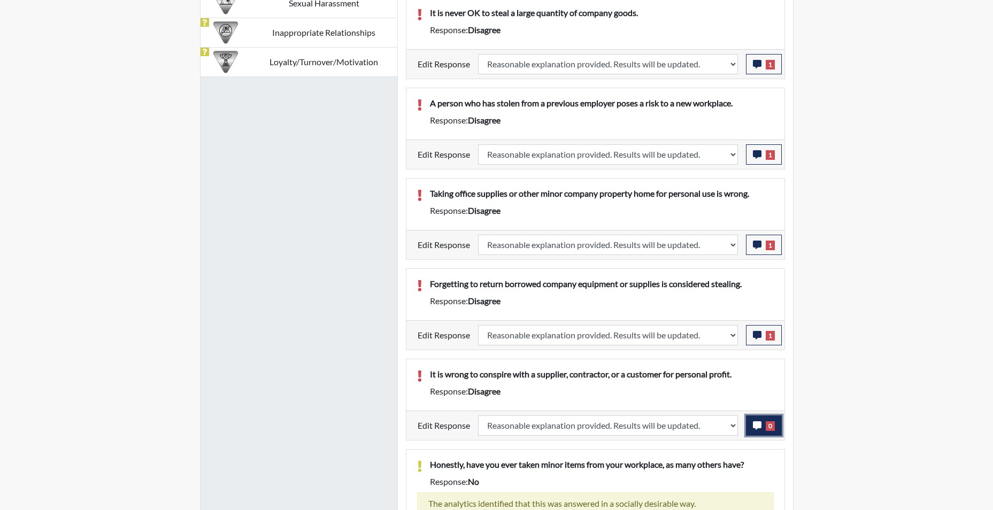
click at [758, 427] on icon "button" at bounding box center [757, 425] width 9 height 9
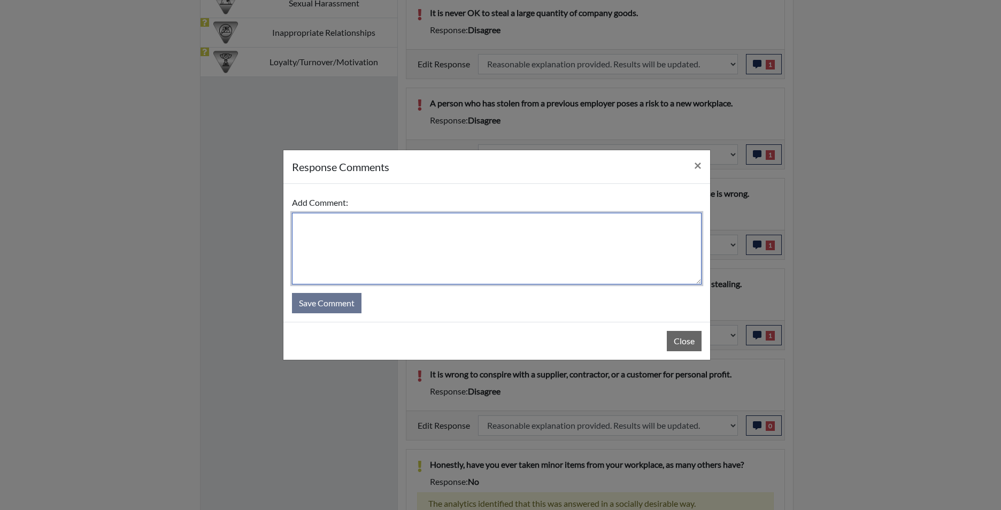
click at [503, 274] on textarea at bounding box center [497, 249] width 410 height 72
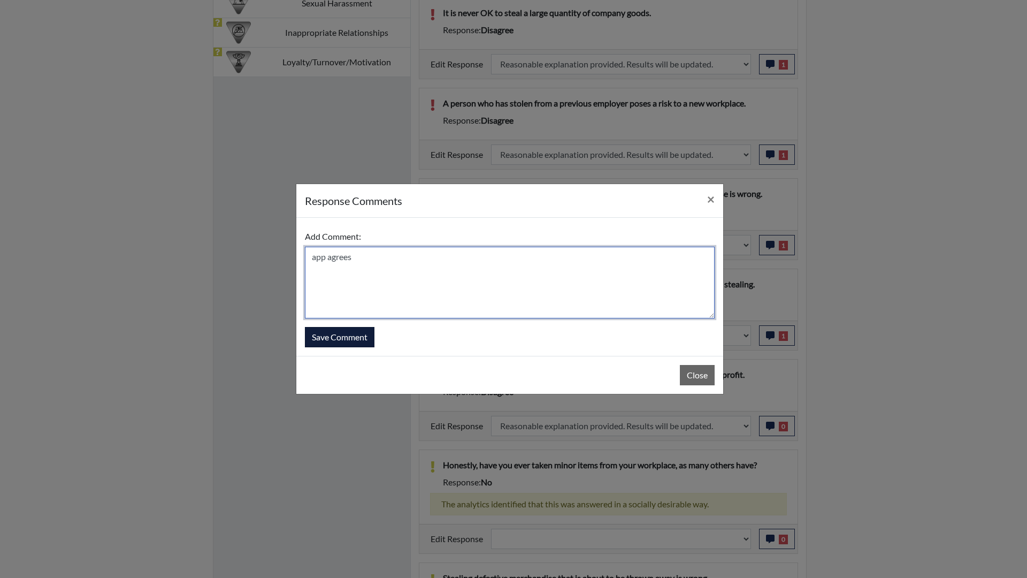
type textarea "app agrees"
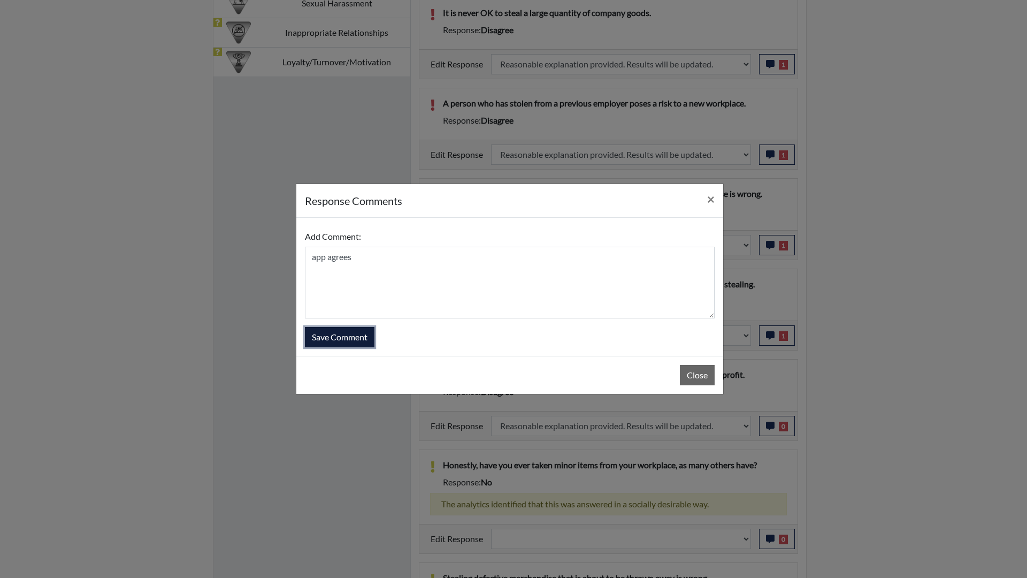
click at [338, 335] on button "Save Comment" at bounding box center [340, 337] width 70 height 20
select select
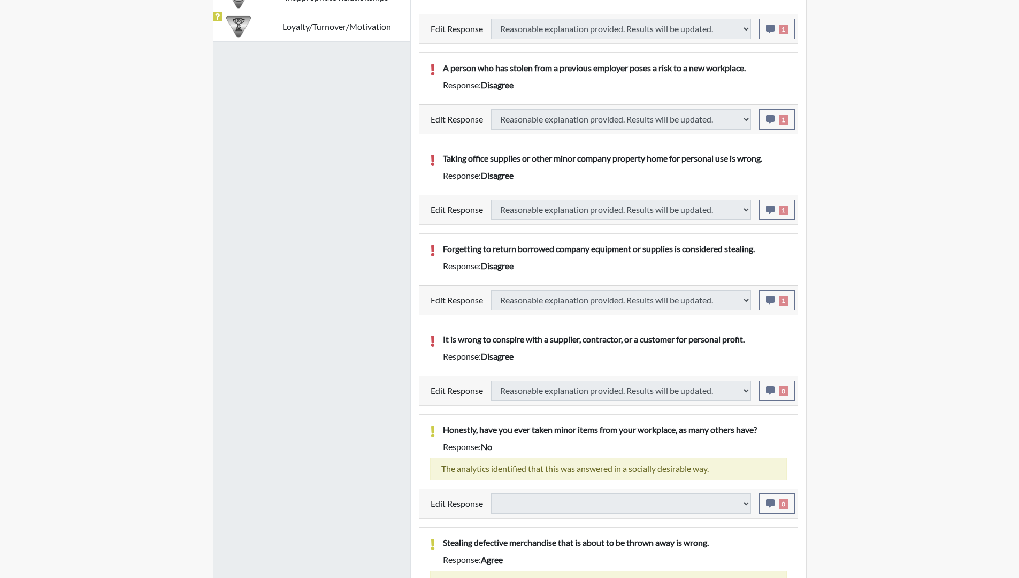
select select
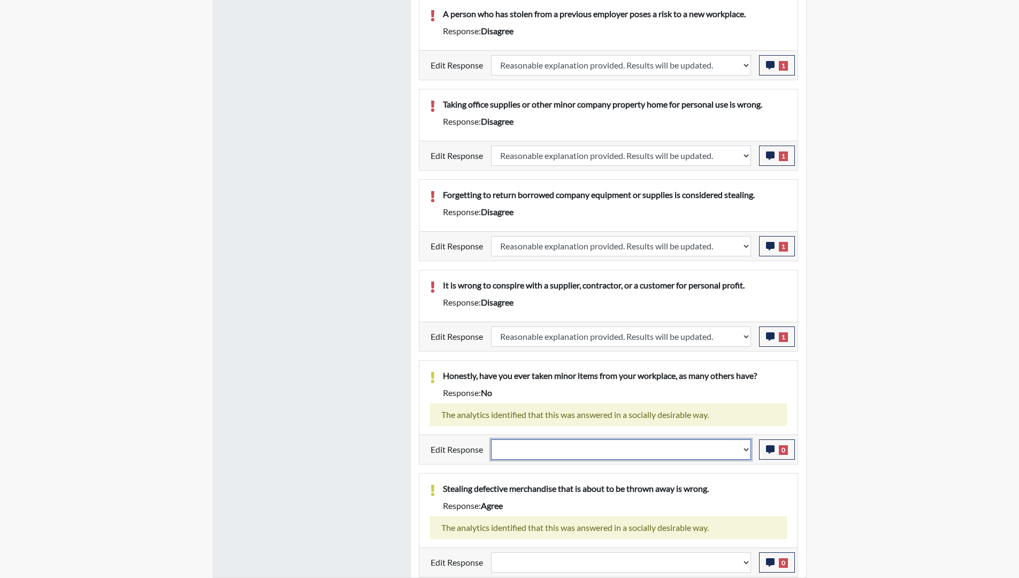
click at [743, 456] on select "Question is not relevant. Results will be updated. Reasonable explanation provi…" at bounding box center [621, 449] width 260 height 20
select select "reasonable-explanation-provided"
click at [491, 439] on select "Question is not relevant. Results will be updated. Reasonable explanation provi…" at bounding box center [621, 449] width 260 height 20
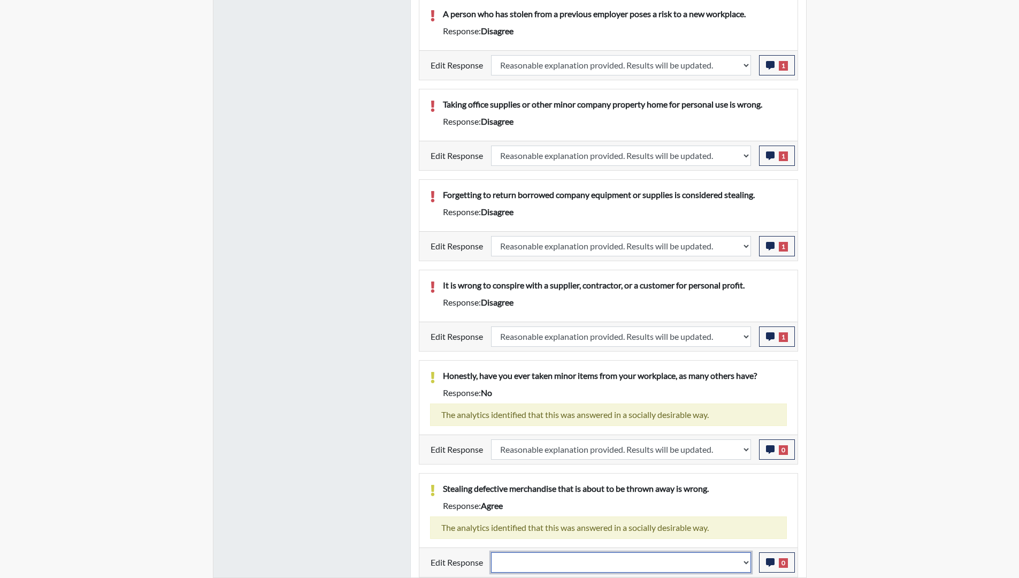
click at [744, 510] on select "Question is not relevant. Results will be updated. Reasonable explanation provi…" at bounding box center [621, 562] width 260 height 20
select select "reasonable-explanation-provided"
click at [491, 510] on select "Question is not relevant. Results will be updated. Reasonable explanation provi…" at bounding box center [621, 562] width 260 height 20
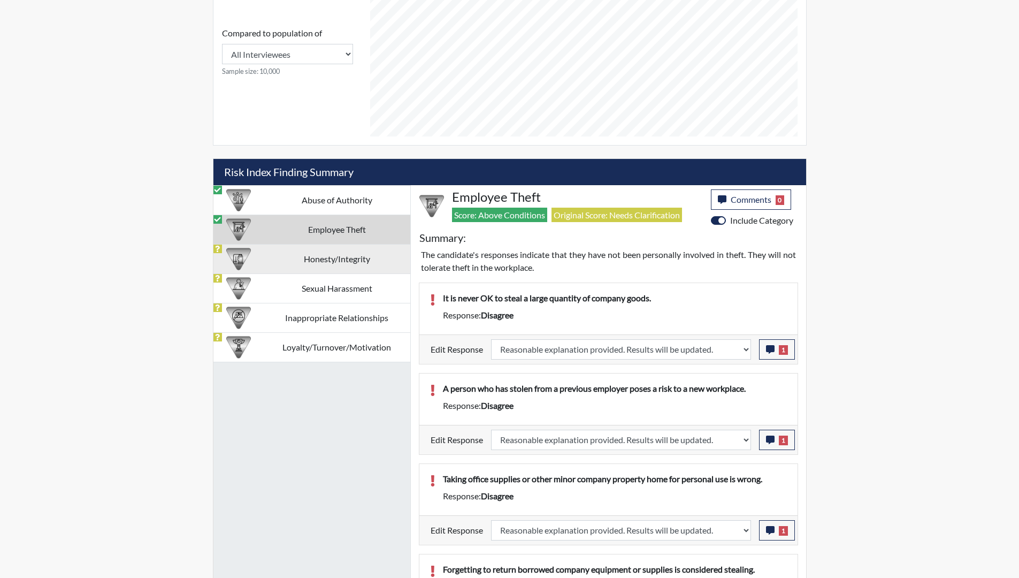
click at [332, 258] on td "Honesty/Integrity" at bounding box center [337, 258] width 147 height 29
select select
select select "reasonable-explanation-provided"
select select
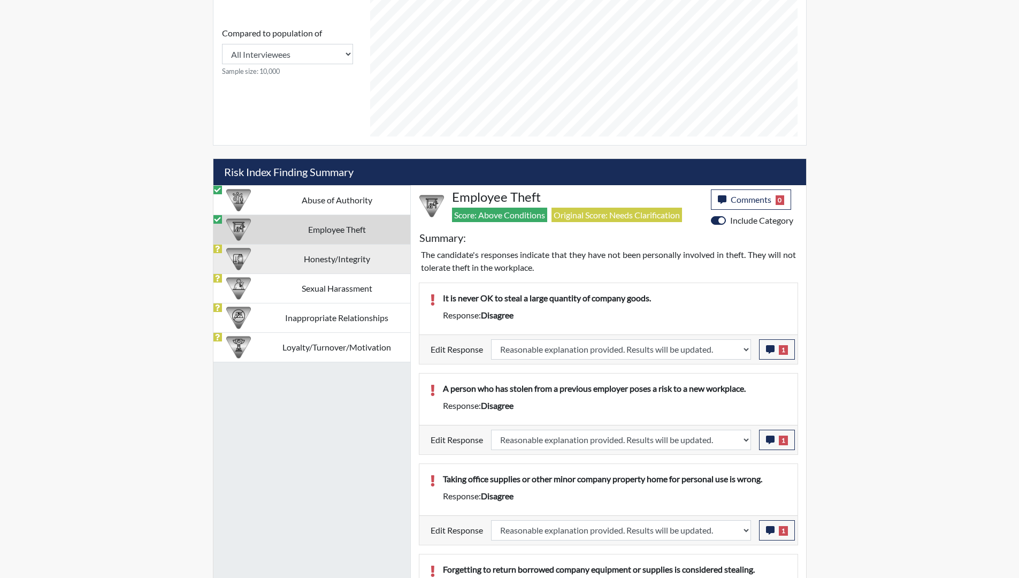
select select
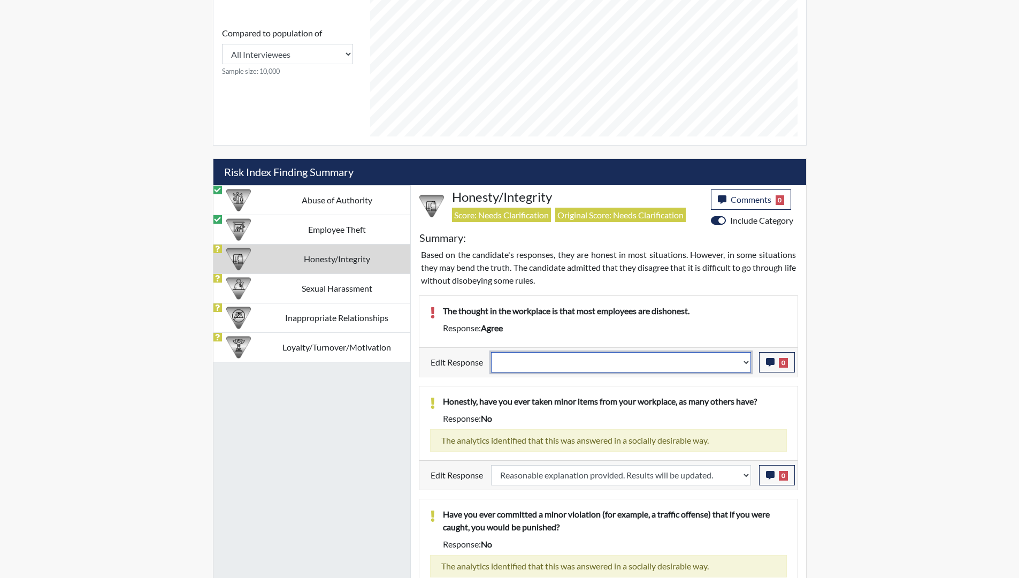
click at [745, 367] on select "Question is not relevant. Results will be updated. Reasonable explanation provi…" at bounding box center [621, 362] width 260 height 20
select select "reasonable-explanation-provided"
click at [491, 352] on select "Question is not relevant. Results will be updated. Reasonable explanation provi…" at bounding box center [621, 362] width 260 height 20
select select
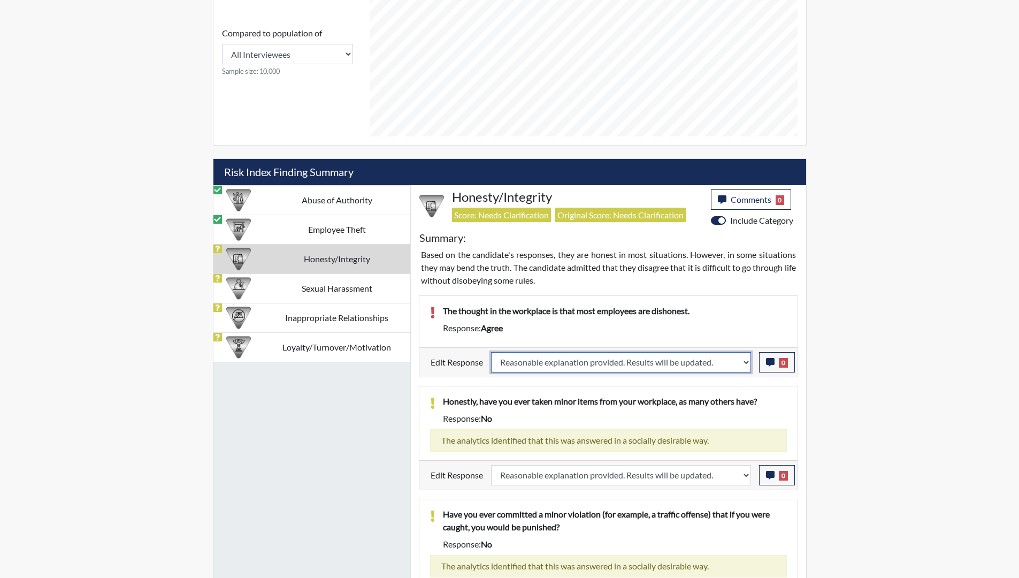
select select
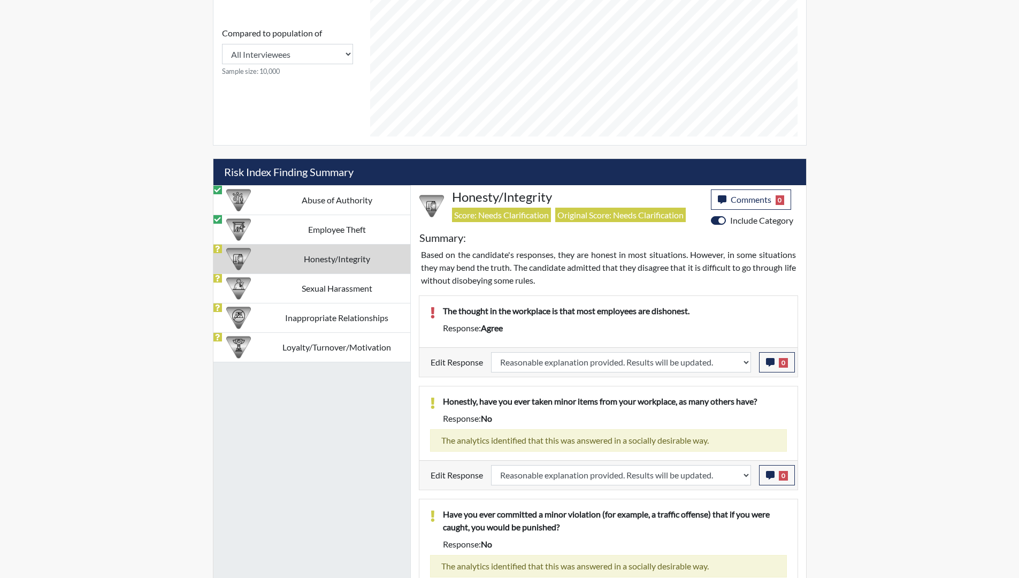
select select
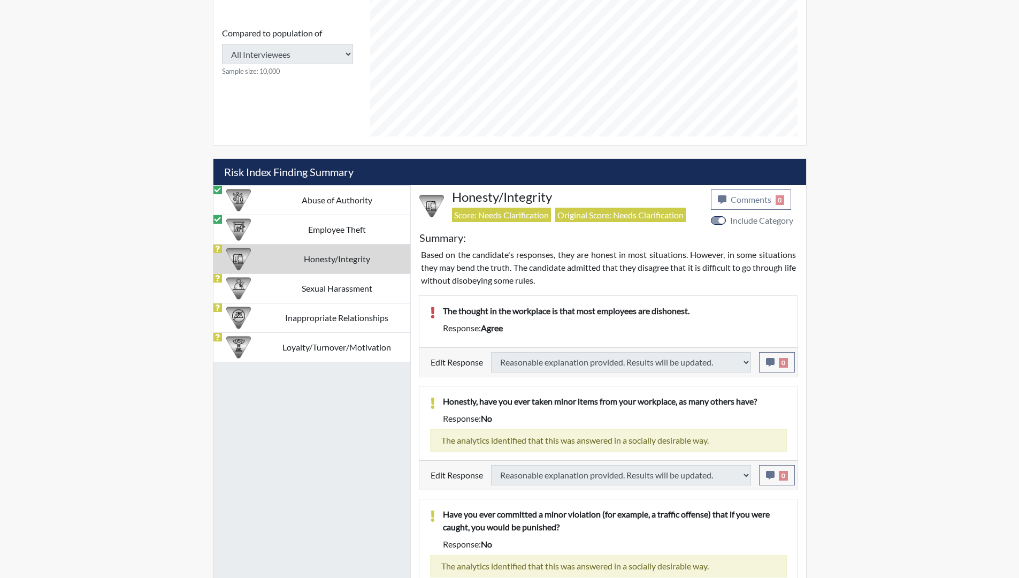
select select
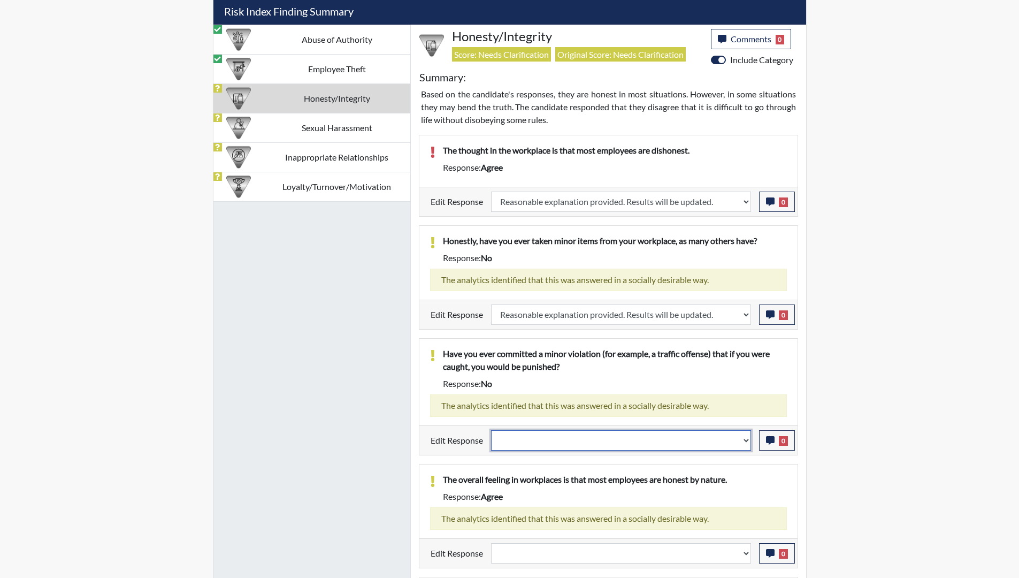
click at [747, 444] on select "Question is not relevant. Results will be updated. Reasonable explanation provi…" at bounding box center [621, 440] width 260 height 20
select select "reasonable-explanation-provided"
click at [491, 430] on select "Question is not relevant. Results will be updated. Reasonable explanation provi…" at bounding box center [621, 440] width 260 height 20
select select
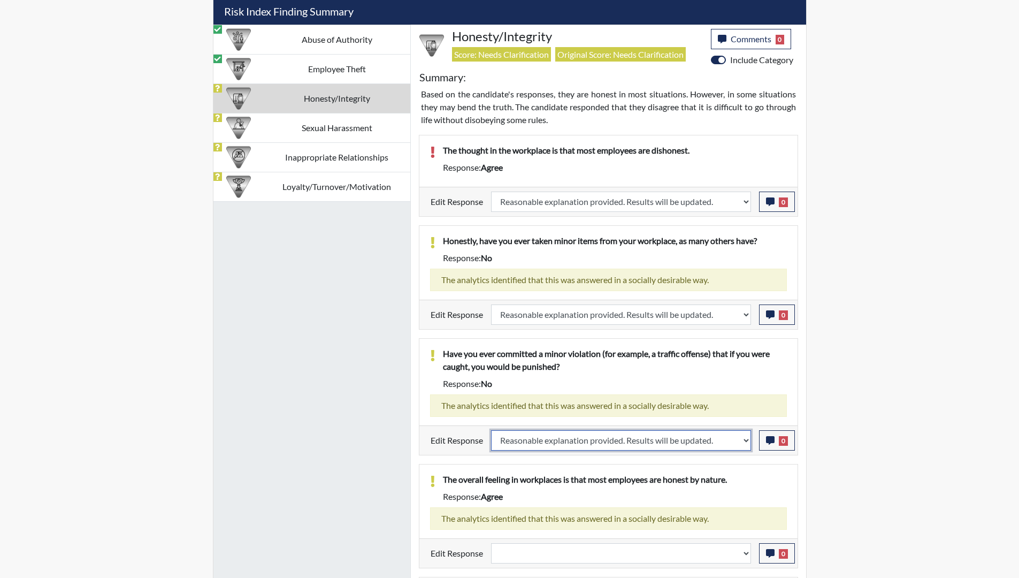
select select
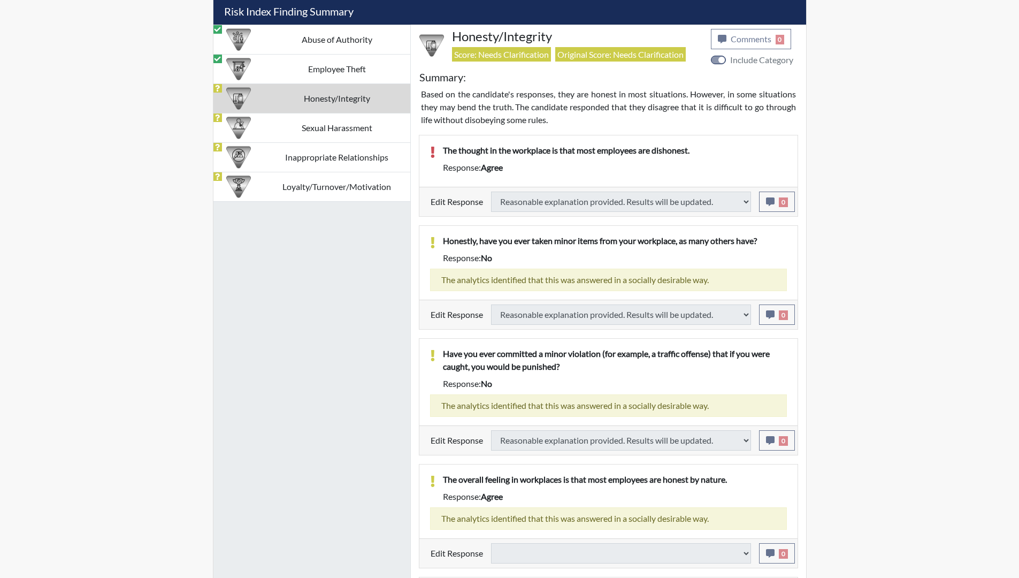
select select
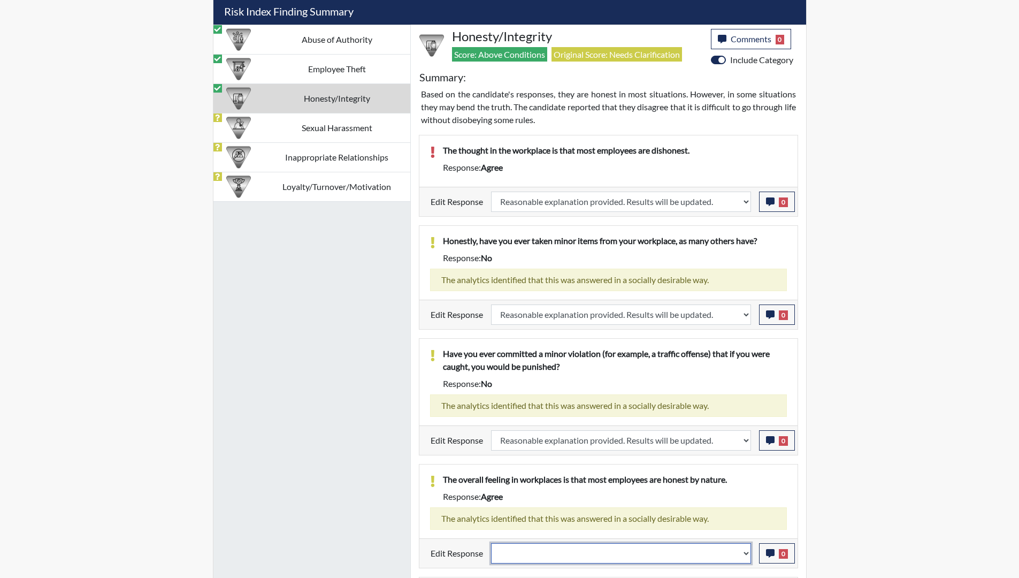
click at [745, 510] on select "Question is not relevant. Results will be updated. Reasonable explanation provi…" at bounding box center [621, 553] width 260 height 20
select select "reasonable-explanation-provided"
click at [491, 510] on select "Question is not relevant. Results will be updated. Reasonable explanation provi…" at bounding box center [621, 553] width 260 height 20
select select
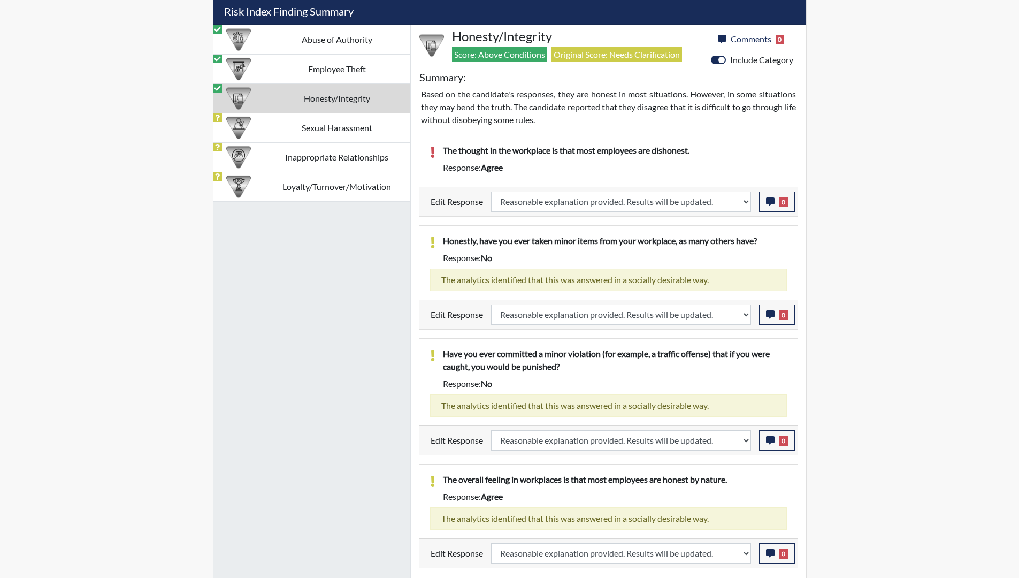
select select
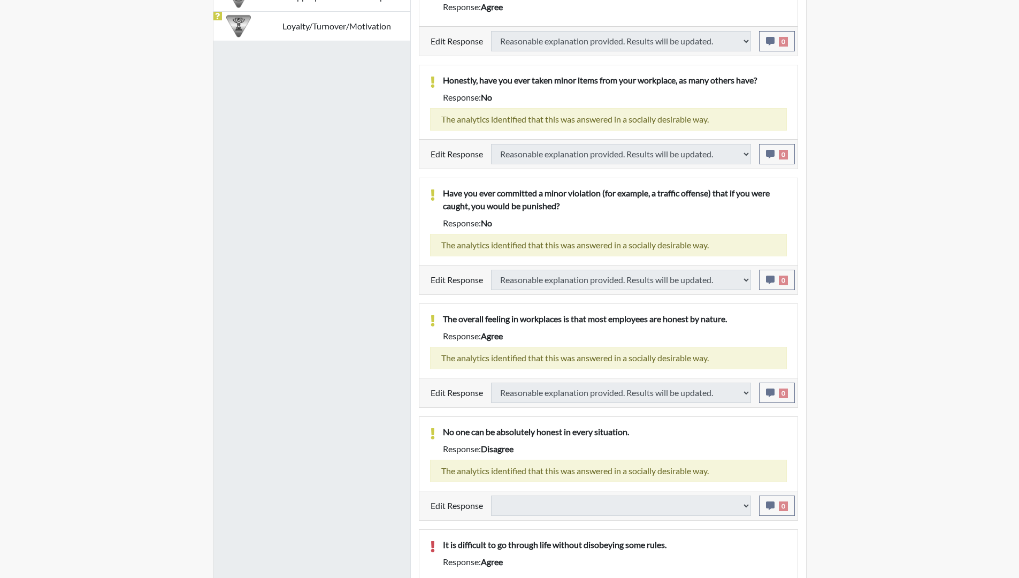
select select
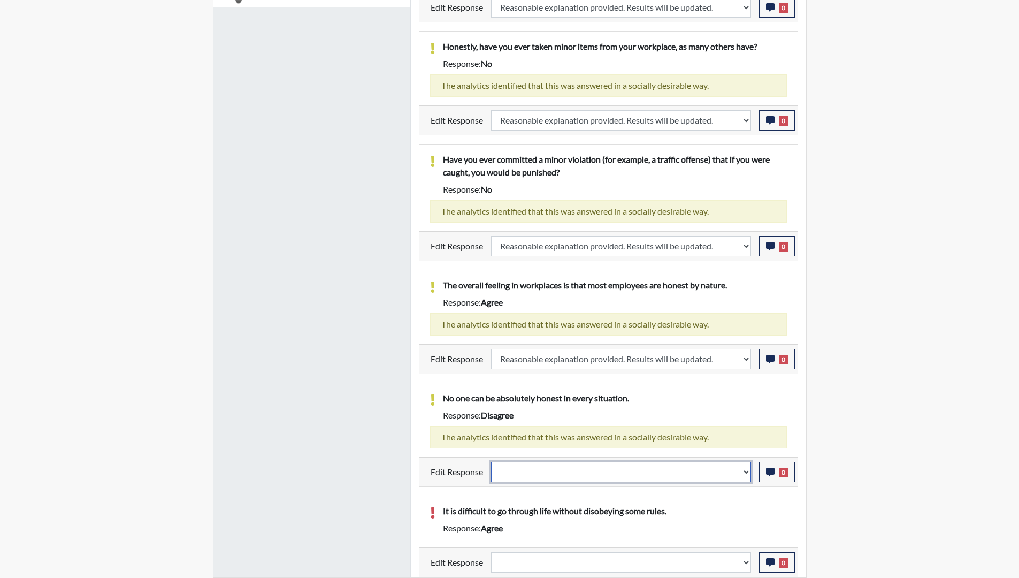
click at [746, 476] on select "Question is not relevant. Results will be updated. Reasonable explanation provi…" at bounding box center [621, 472] width 260 height 20
select select "reasonable-explanation-provided"
click at [491, 462] on select "Question is not relevant. Results will be updated. Reasonable explanation provi…" at bounding box center [621, 472] width 260 height 20
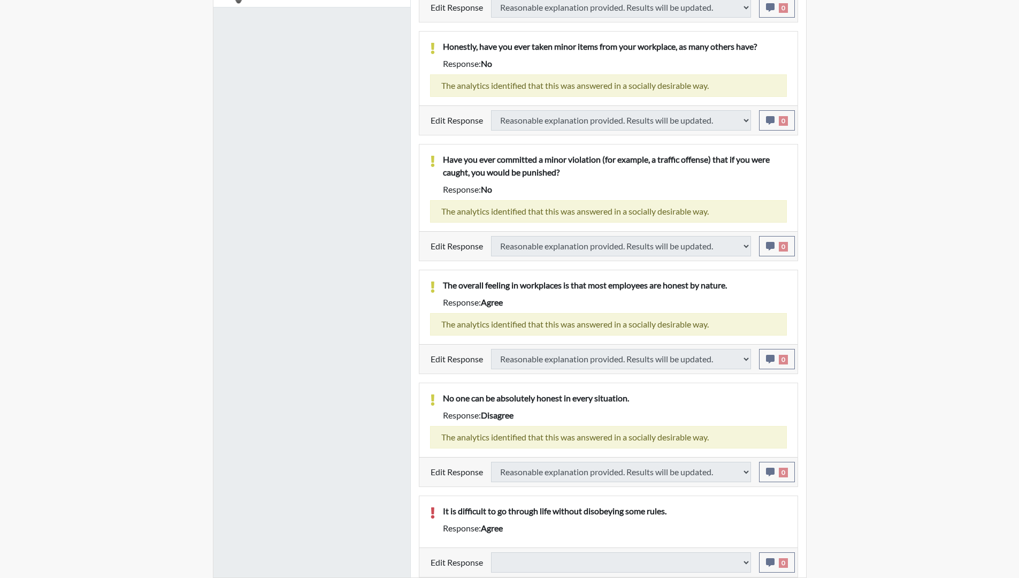
select select
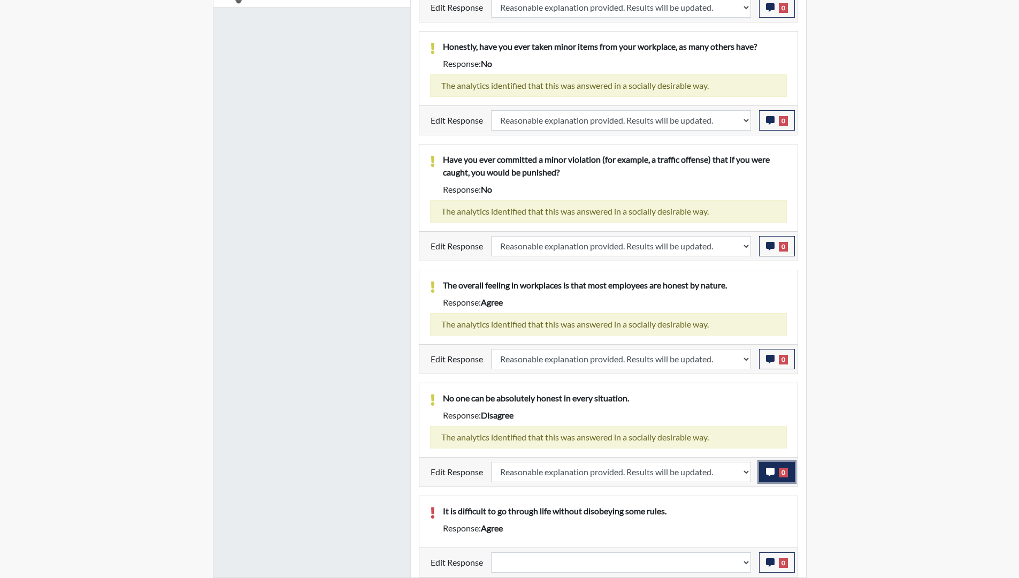
click at [772, 473] on icon "button" at bounding box center [770, 471] width 9 height 9
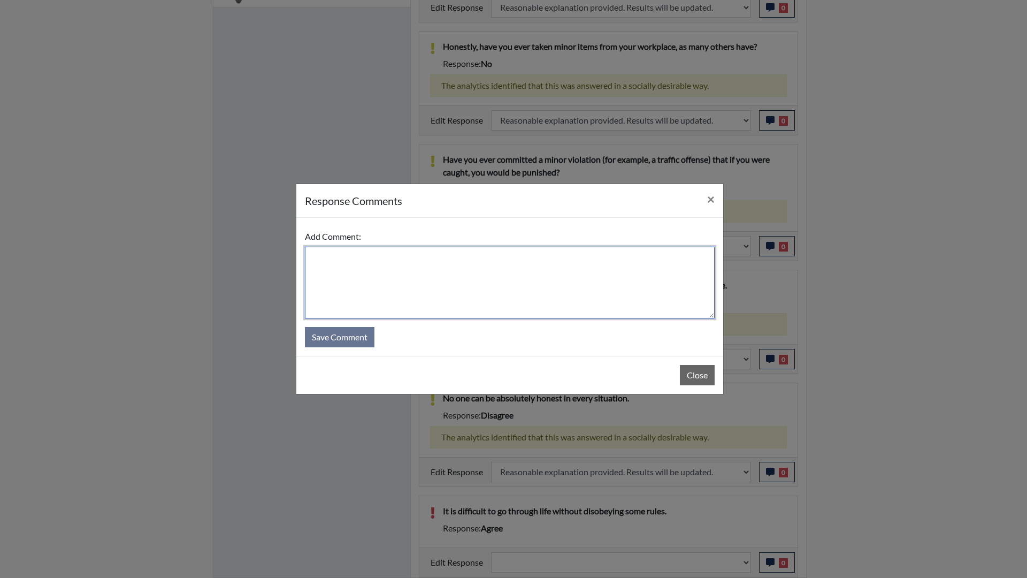
click at [547, 293] on textarea at bounding box center [510, 283] width 410 height 72
type textarea "app agrees"
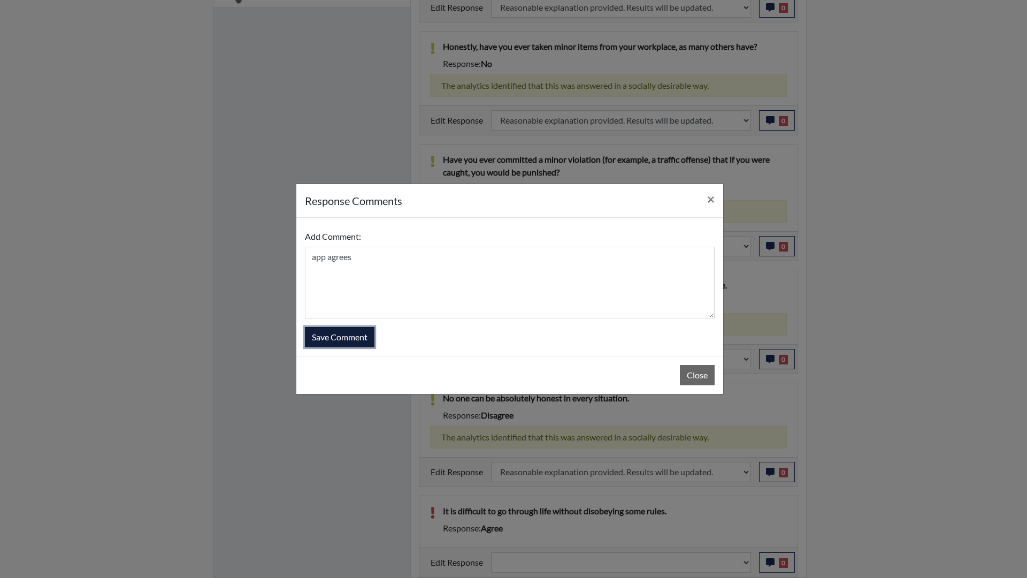
click at [349, 334] on button "Save Comment" at bounding box center [340, 337] width 70 height 20
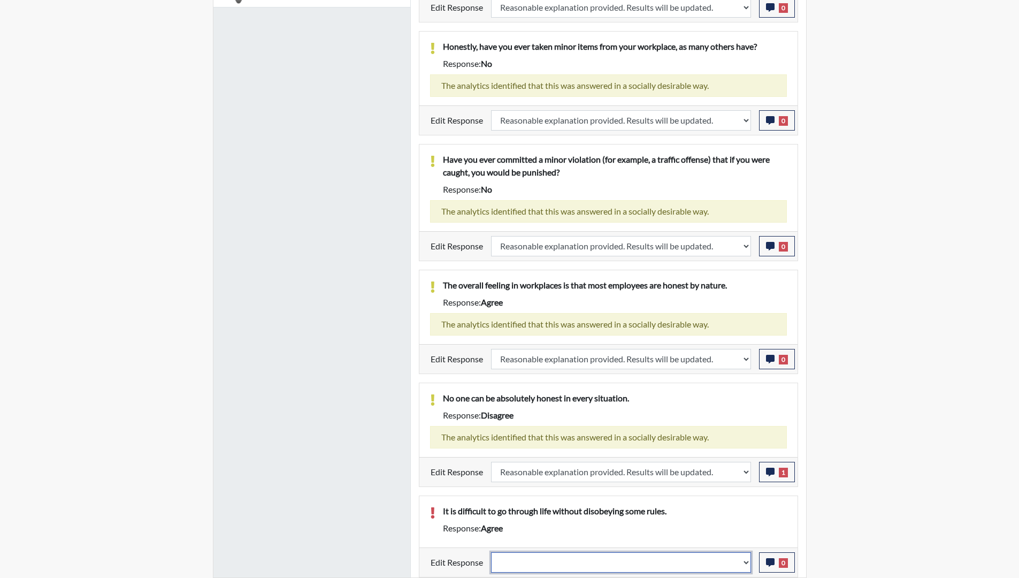
click at [744, 510] on select "Question is not relevant. Results will be updated. Reasonable explanation provi…" at bounding box center [621, 562] width 260 height 20
select select "reasonable-explanation-provided"
click at [491, 510] on select "Question is not relevant. Results will be updated. Reasonable explanation provi…" at bounding box center [621, 562] width 260 height 20
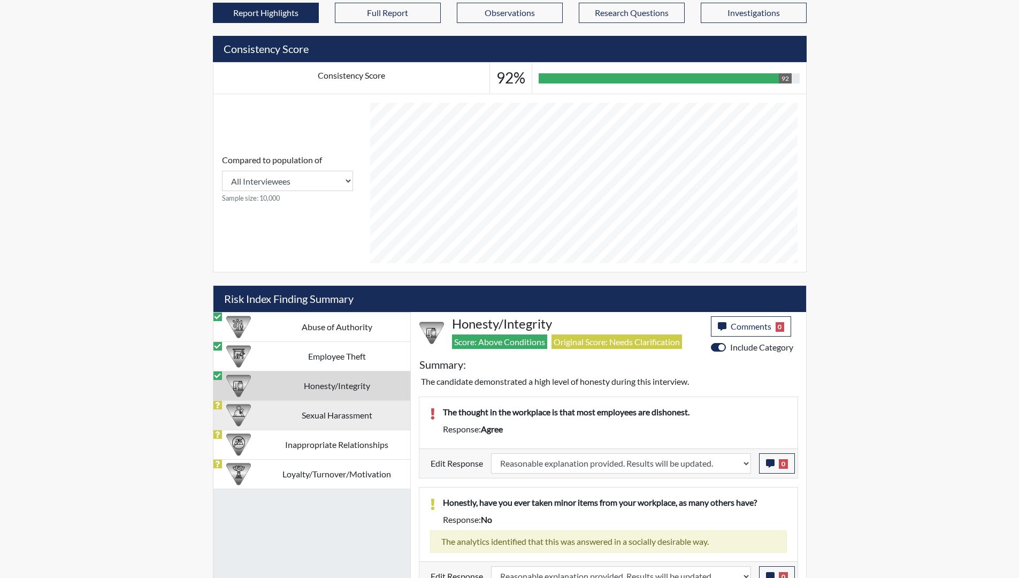
click at [316, 417] on td "Sexual Harassment" at bounding box center [337, 414] width 147 height 29
select select
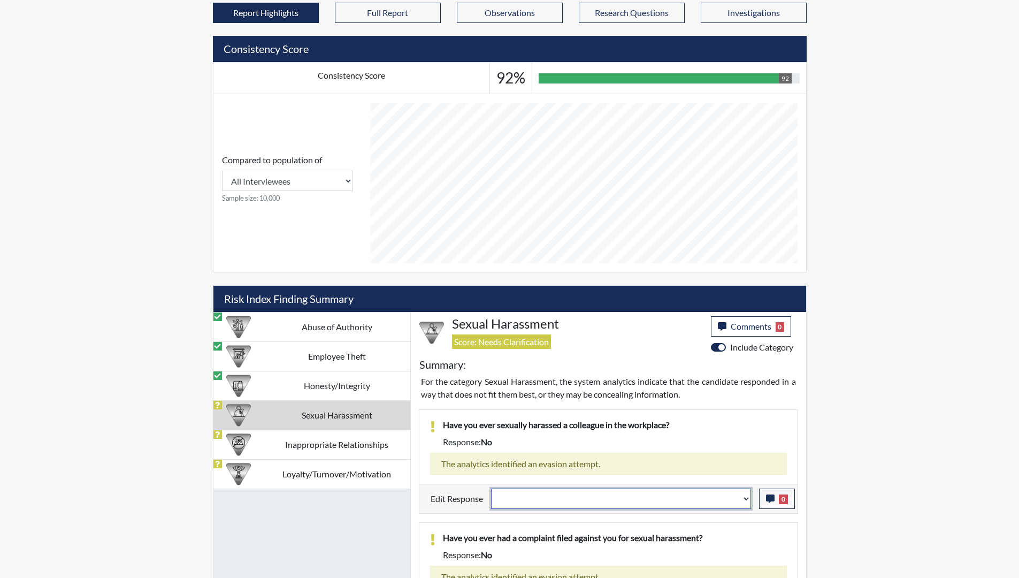
click at [748, 504] on select "Question is not relevant. Results will be updated. Reasonable explanation provi…" at bounding box center [621, 498] width 260 height 20
select select "reasonable-explanation-provided"
click at [491, 488] on select "Question is not relevant. Results will be updated. Reasonable explanation provi…" at bounding box center [621, 498] width 260 height 20
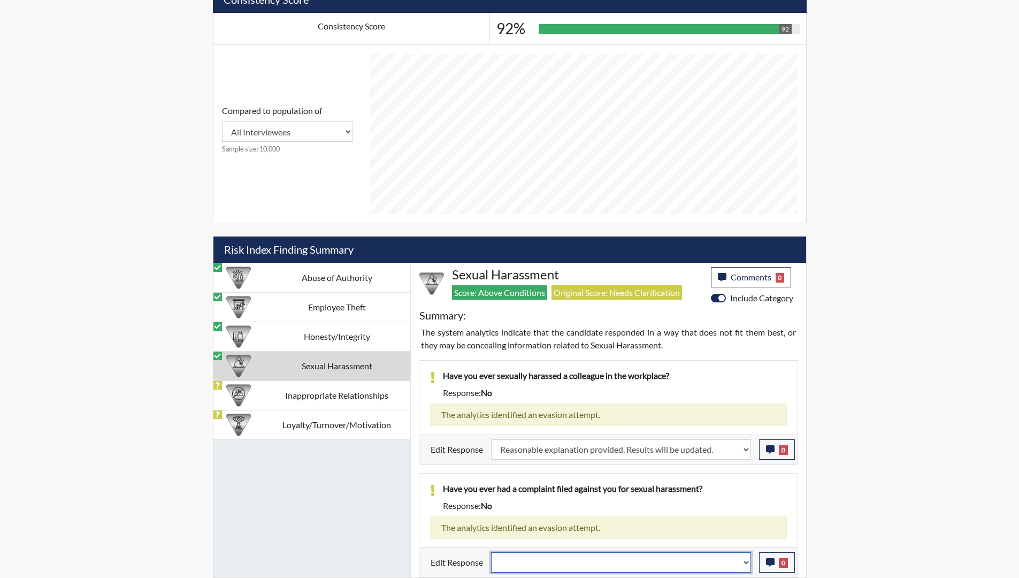
click at [748, 510] on select "Question is not relevant. Results will be updated. Reasonable explanation provi…" at bounding box center [621, 562] width 260 height 20
select select "reasonable-explanation-provided"
click at [491, 510] on select "Question is not relevant. Results will be updated. Reasonable explanation provi…" at bounding box center [621, 562] width 260 height 20
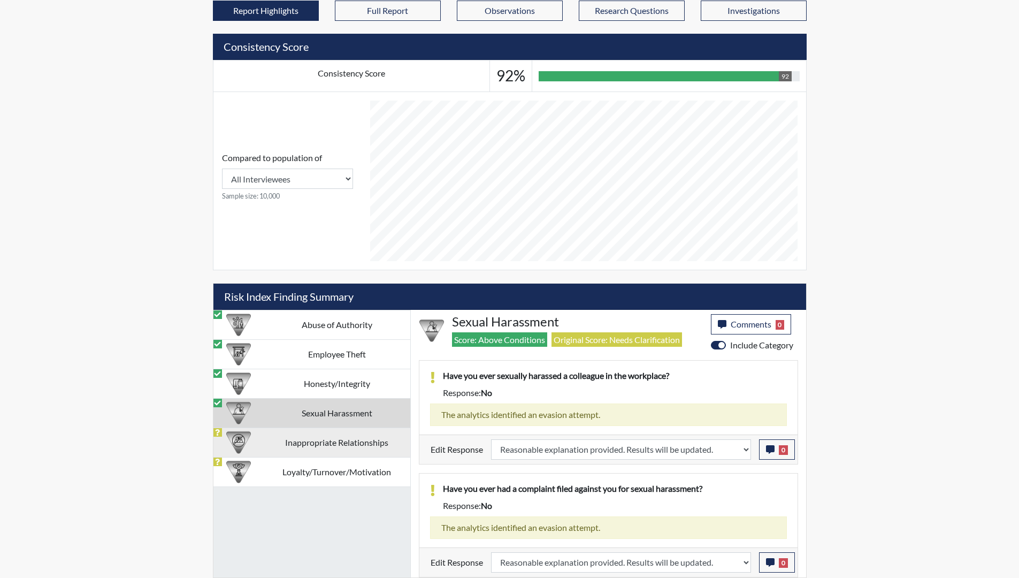
click at [311, 444] on td "Inappropriate Relationships" at bounding box center [337, 441] width 147 height 29
select select
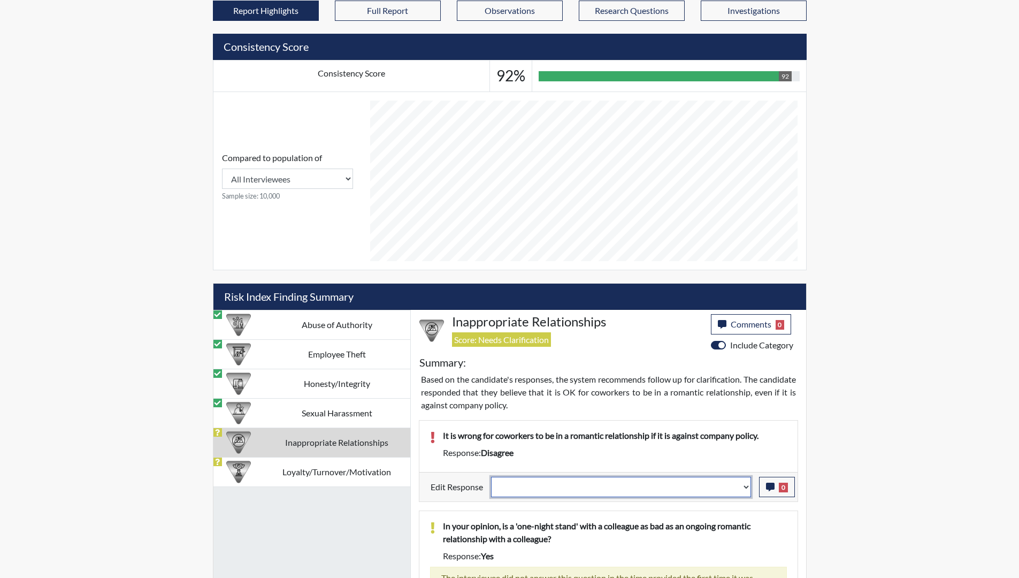
click at [745, 491] on select "Question is not relevant. Results will be updated. Reasonable explanation provi…" at bounding box center [621, 486] width 260 height 20
select select "reasonable-explanation-provided"
click at [491, 476] on select "Question is not relevant. Results will be updated. Reasonable explanation provi…" at bounding box center [621, 486] width 260 height 20
select select
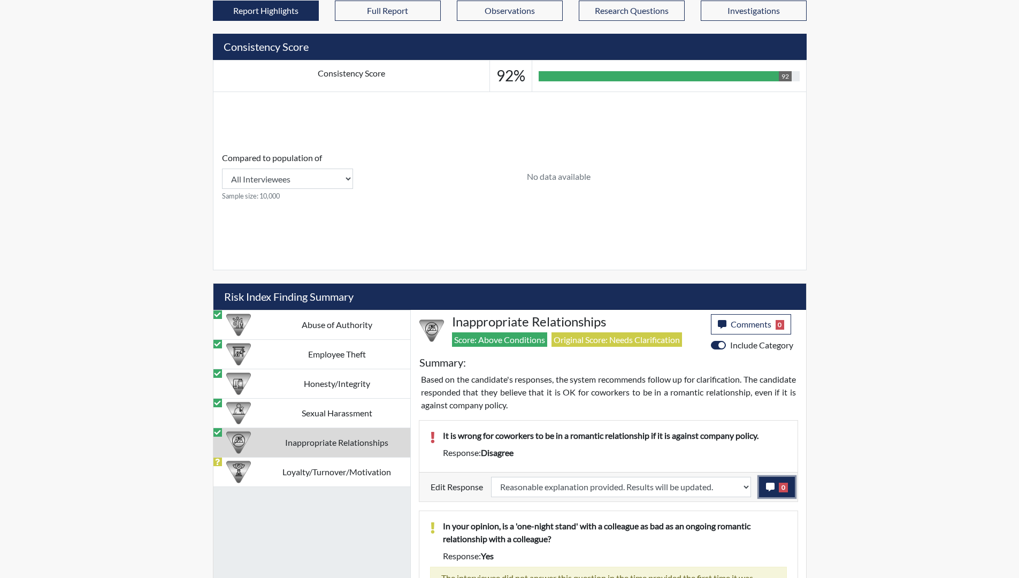
click at [770, 487] on icon "button" at bounding box center [770, 486] width 9 height 9
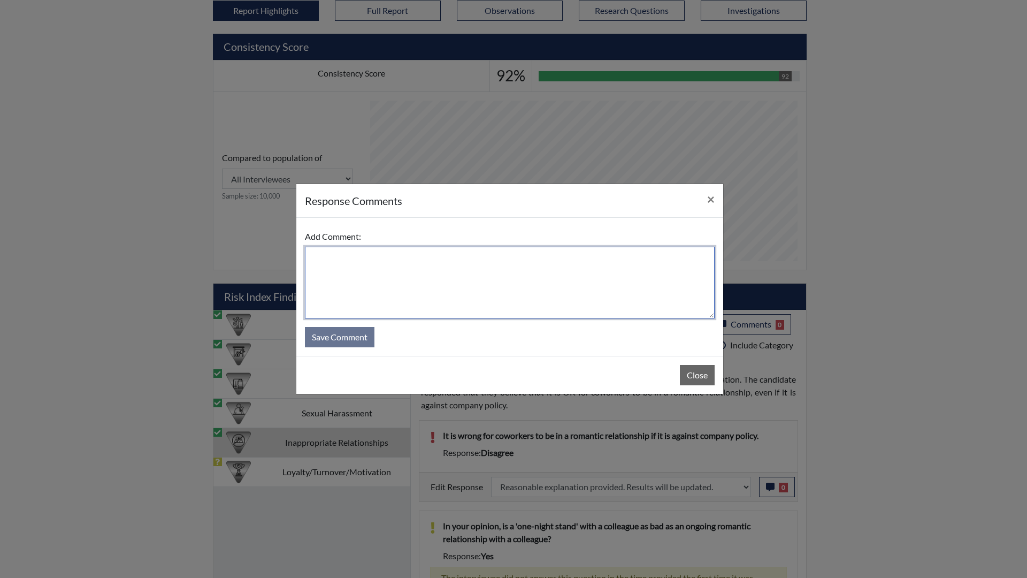
click at [513, 275] on textarea at bounding box center [510, 283] width 410 height 72
type textarea "app agrees"
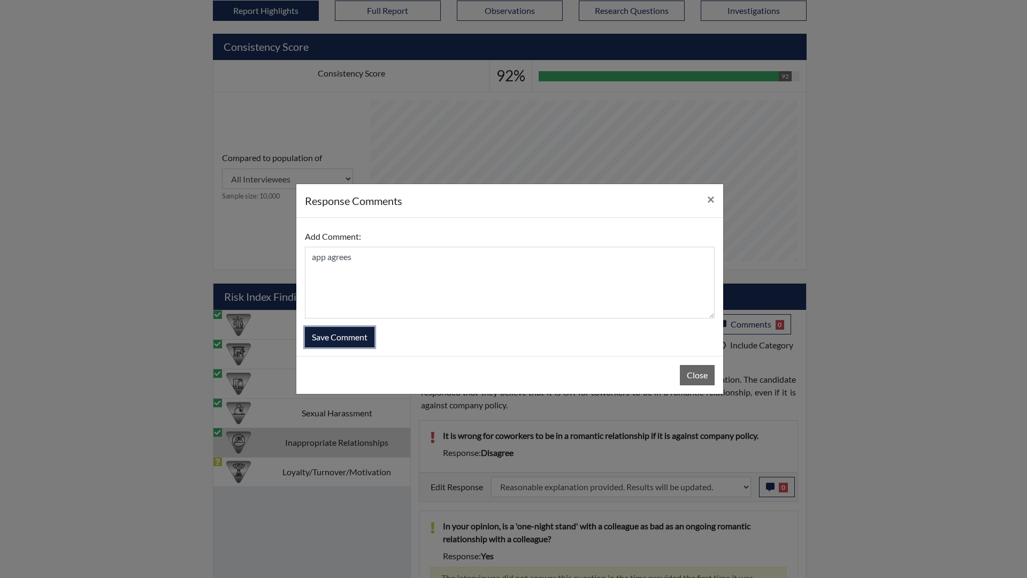
click at [360, 334] on button "Save Comment" at bounding box center [340, 337] width 70 height 20
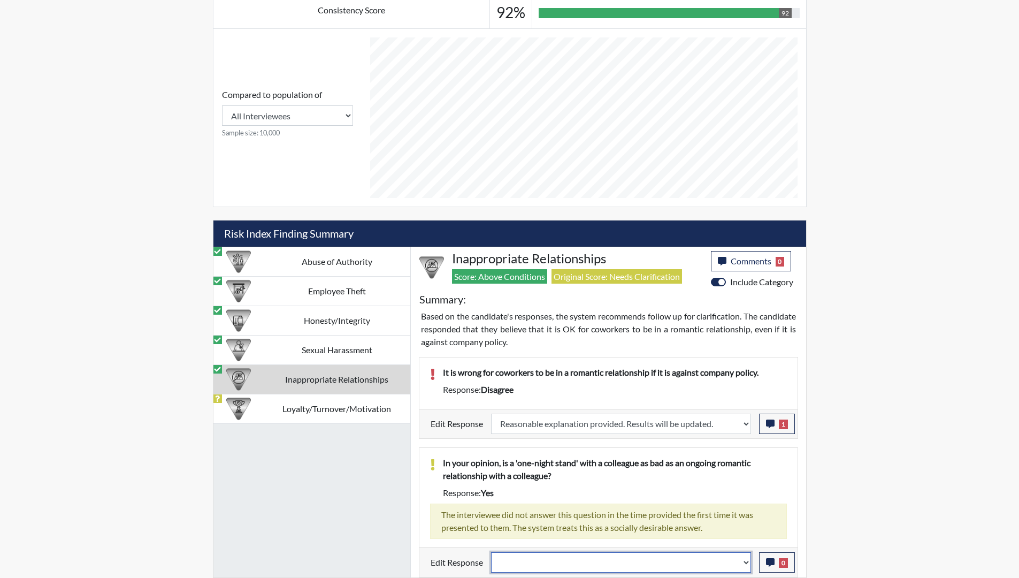
click at [745, 510] on select "Question is not relevant. Results will be updated. Reasonable explanation provi…" at bounding box center [621, 562] width 260 height 20
select select "reasonable-explanation-provided"
click at [491, 510] on select "Question is not relevant. Results will be updated. Reasonable explanation provi…" at bounding box center [621, 562] width 260 height 20
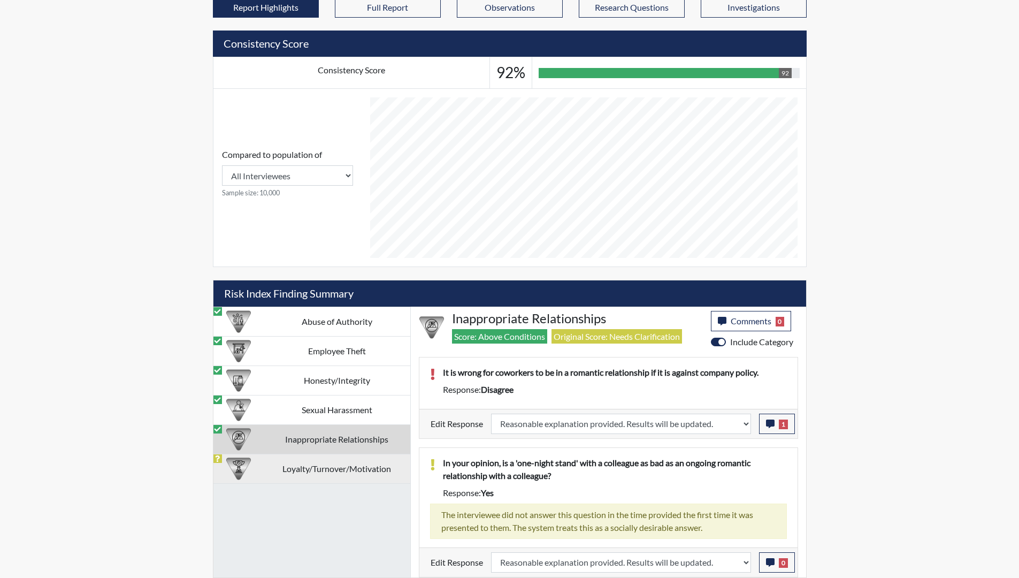
click at [352, 467] on td "Loyalty/Turnover/Motivation" at bounding box center [337, 467] width 147 height 29
select select
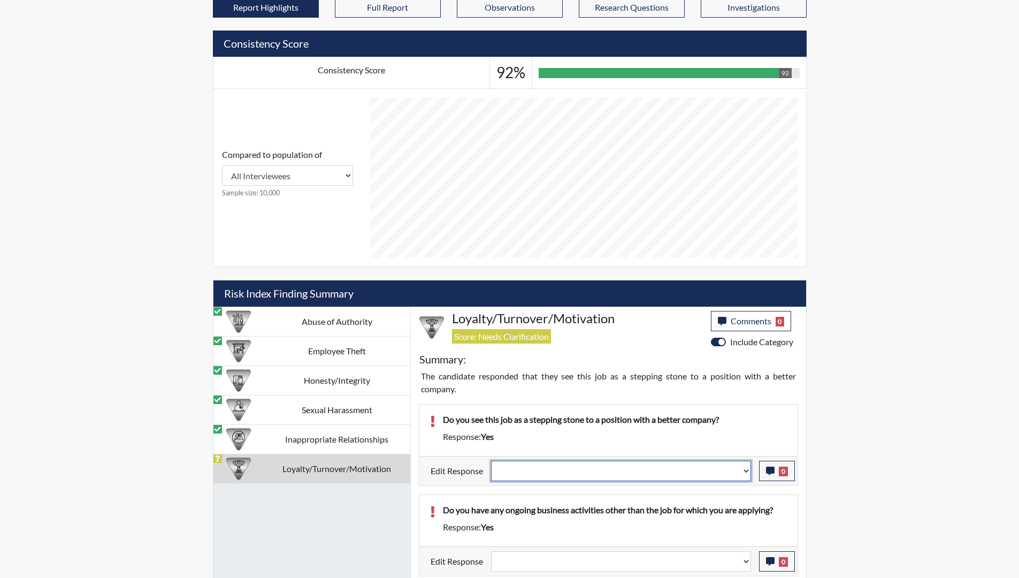
click at [747, 475] on select "Question is not relevant. Results will be updated. Reasonable explanation provi…" at bounding box center [621, 470] width 260 height 20
click at [491, 460] on select "Question is not relevant. Results will be updated. Reasonable explanation provi…" at bounding box center [621, 470] width 260 height 20
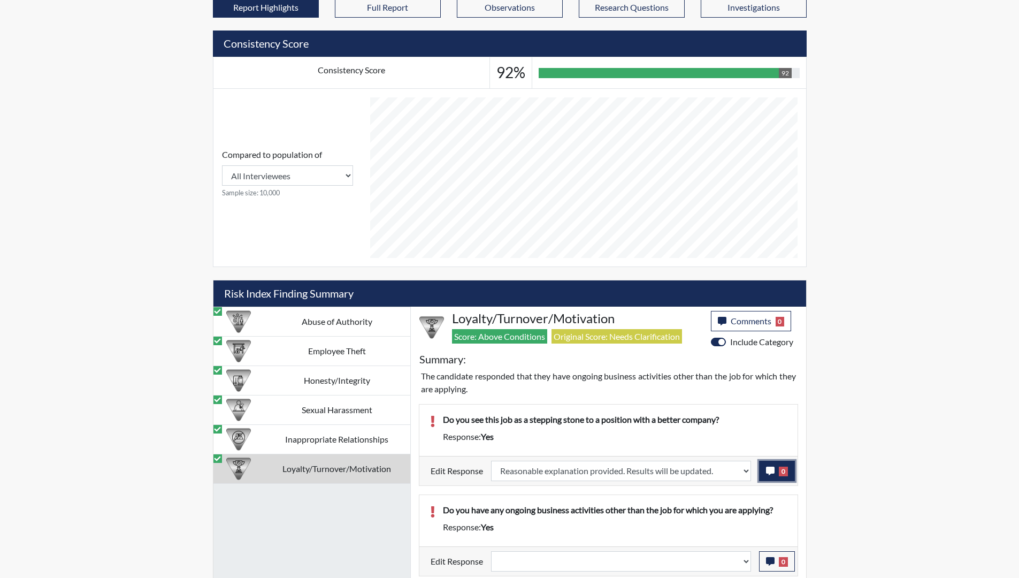
click at [768, 469] on icon "button" at bounding box center [770, 470] width 9 height 9
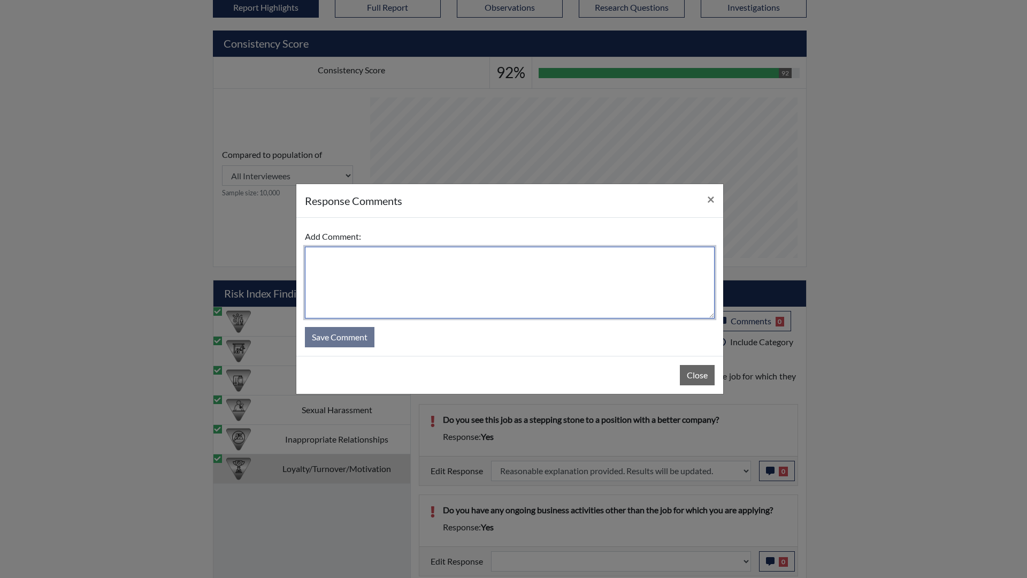
click at [456, 278] on textarea at bounding box center [510, 283] width 410 height 72
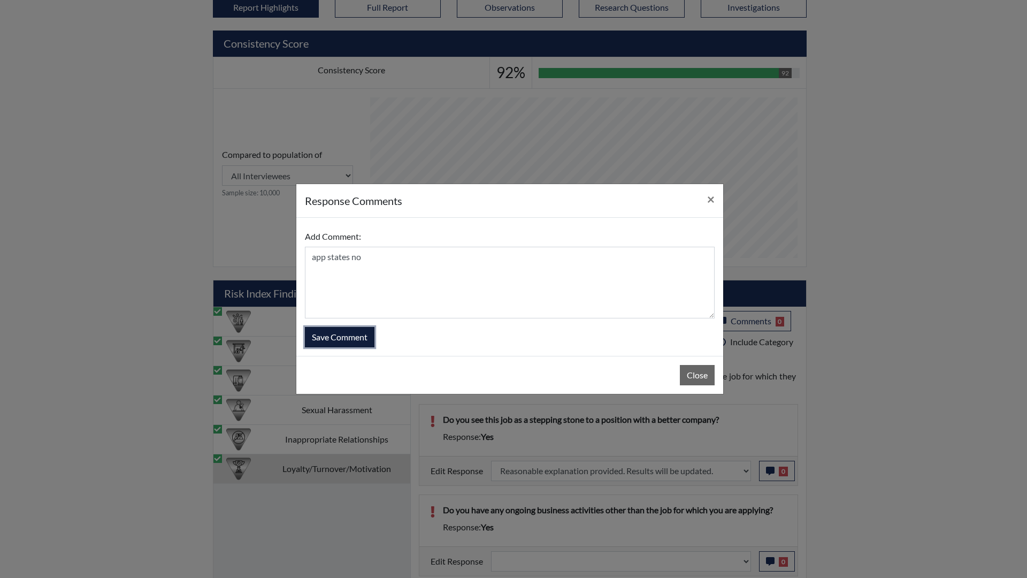
click at [329, 338] on button "Save Comment" at bounding box center [340, 337] width 70 height 20
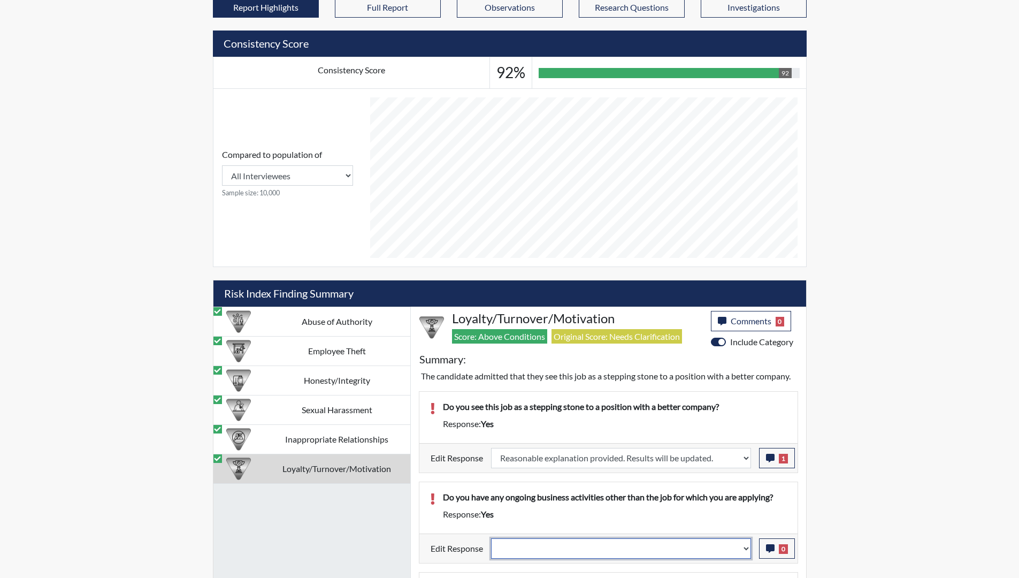
click at [749, 510] on select "Question is not relevant. Results will be updated. Reasonable explanation provi…" at bounding box center [621, 548] width 260 height 20
click at [491, 510] on select "Question is not relevant. Results will be updated. Reasonable explanation provi…" at bounding box center [621, 548] width 260 height 20
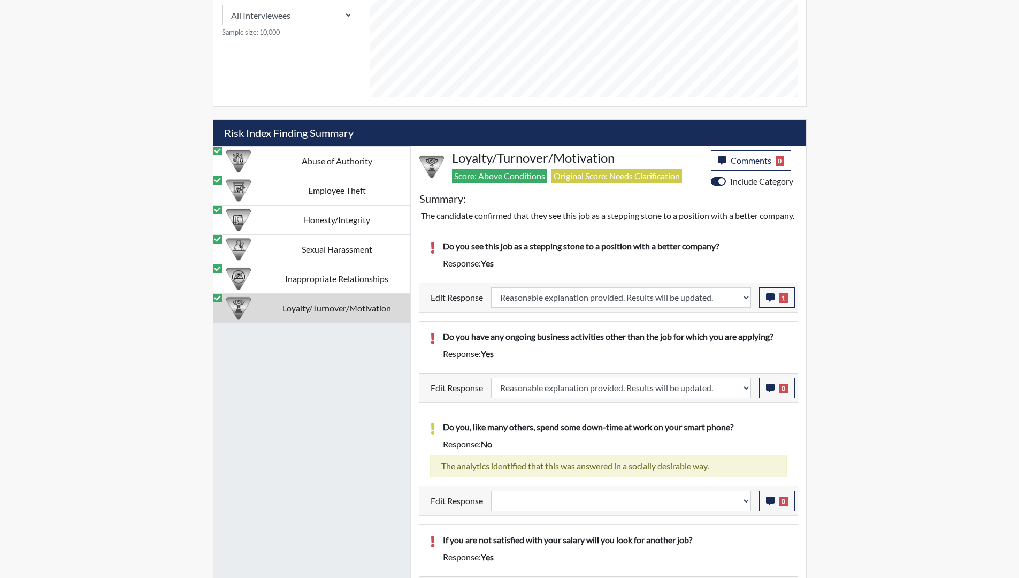
scroll to position [616, 0]
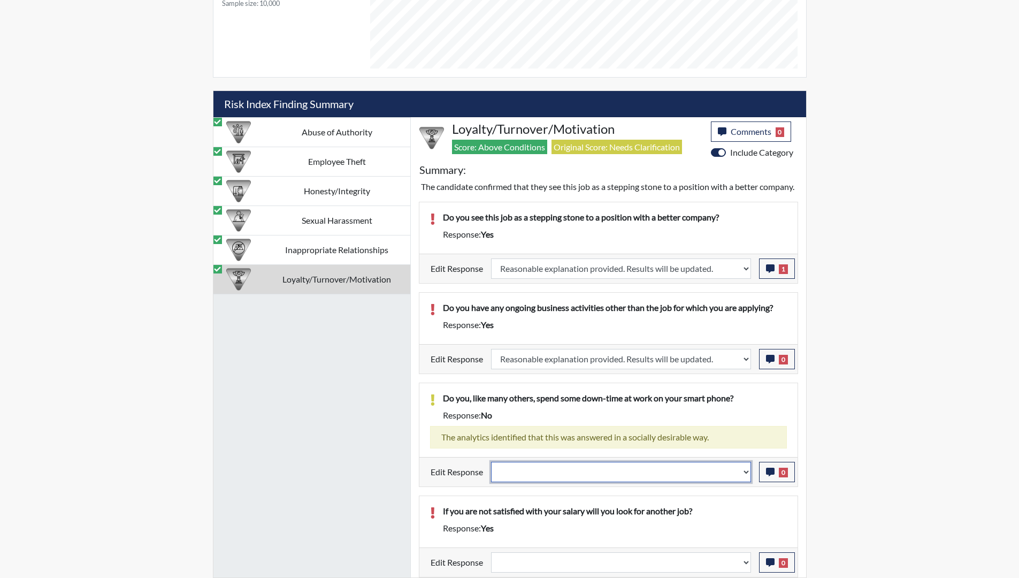
click at [746, 480] on select "Question is not relevant. Results will be updated. Reasonable explanation provi…" at bounding box center [621, 472] width 260 height 20
click at [491, 462] on select "Question is not relevant. Results will be updated. Reasonable explanation provi…" at bounding box center [621, 472] width 260 height 20
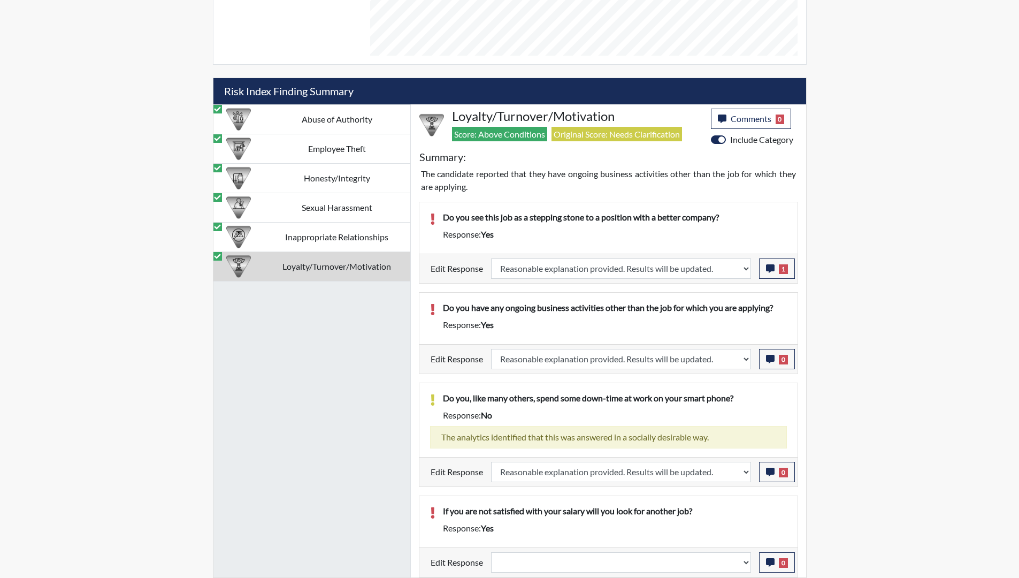
scroll to position [178, 444]
click at [745, 510] on select "Question is not relevant. Results will be updated. Reasonable explanation provi…" at bounding box center [621, 562] width 260 height 20
click at [491, 510] on select "Question is not relevant. Results will be updated. Reasonable explanation provi…" at bounding box center [621, 562] width 260 height 20
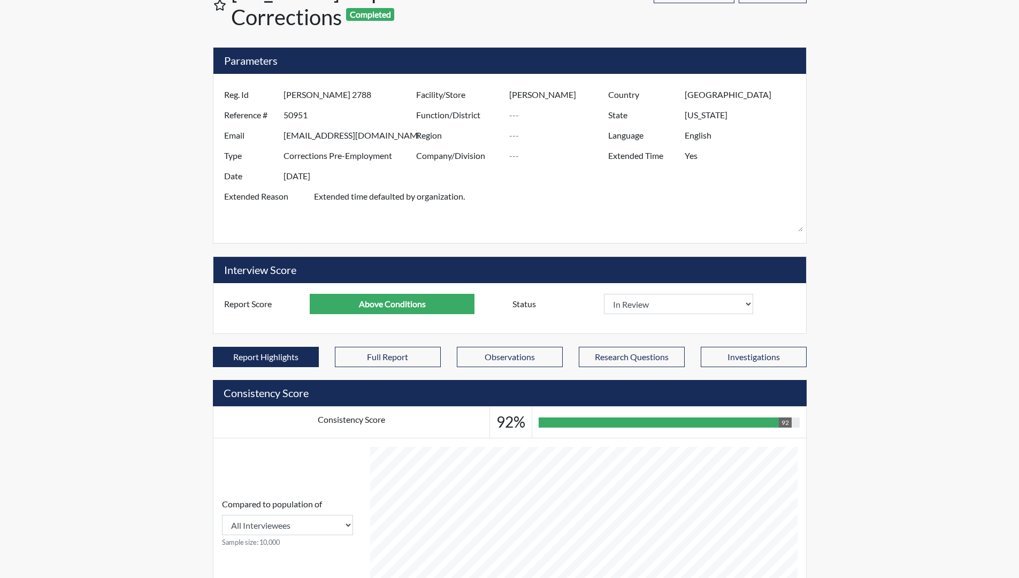
scroll to position [0, 0]
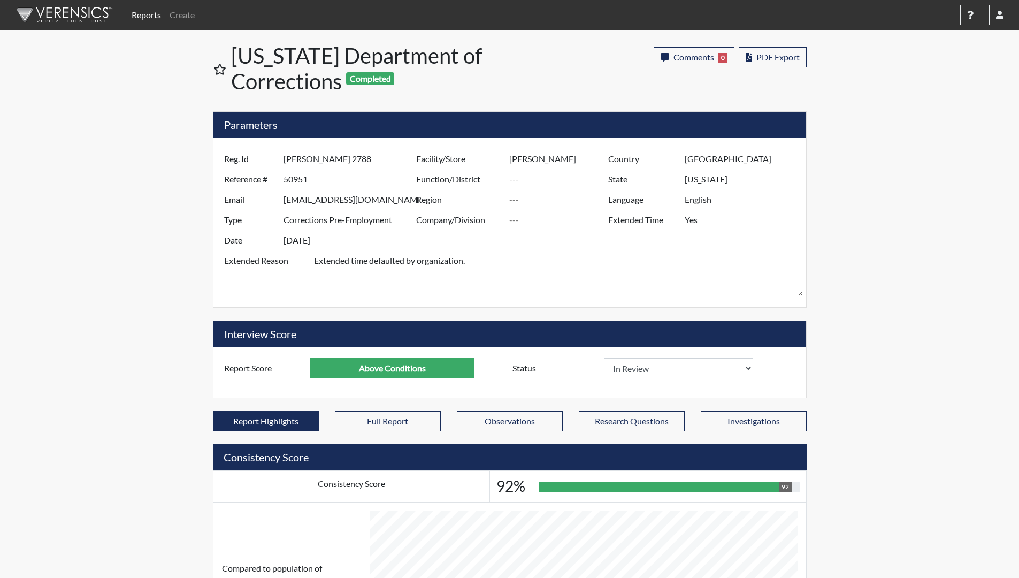
click at [193, 13] on link "Create" at bounding box center [182, 14] width 34 height 21
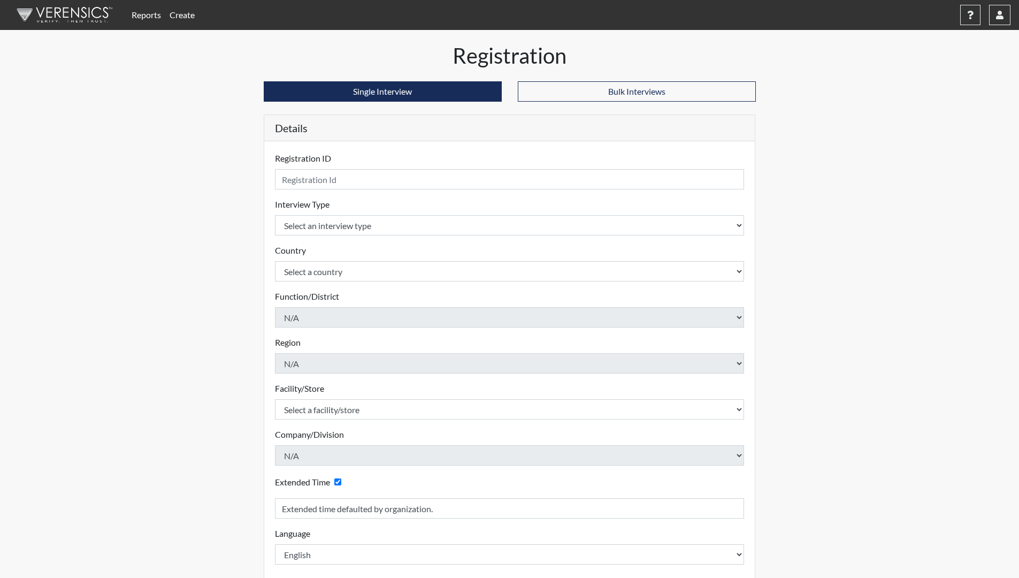
click at [132, 16] on link "Reports" at bounding box center [146, 14] width 38 height 21
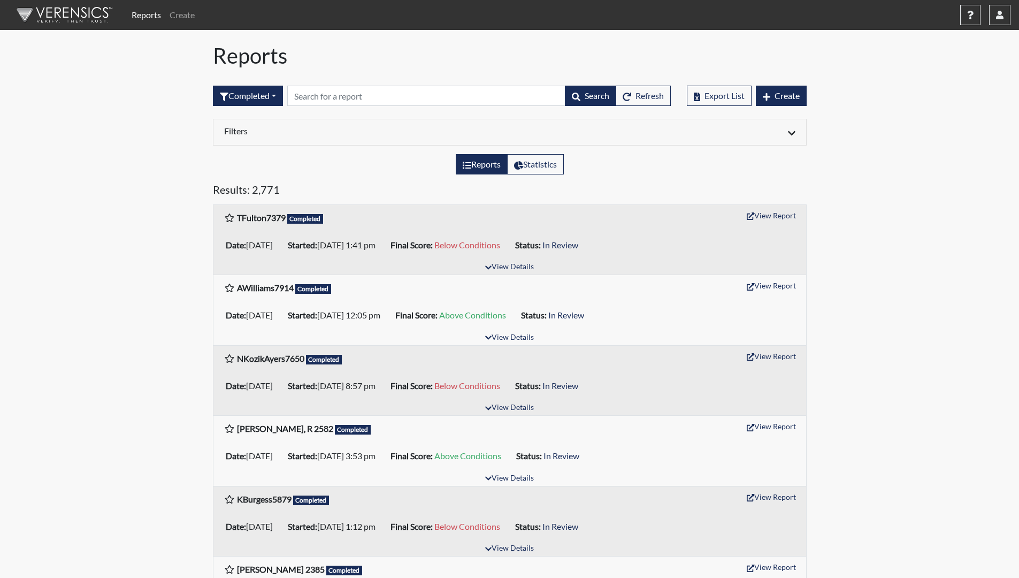
click at [506, 14] on div "Reports Create Help Center × Verensics Best Practices How to successfully use t…" at bounding box center [568, 14] width 883 height 21
click at [1001, 12] on icon "button" at bounding box center [999, 15] width 7 height 9
click at [920, 143] on link "Sign Out" at bounding box center [892, 134] width 234 height 17
